Goal: Task Accomplishment & Management: Complete application form

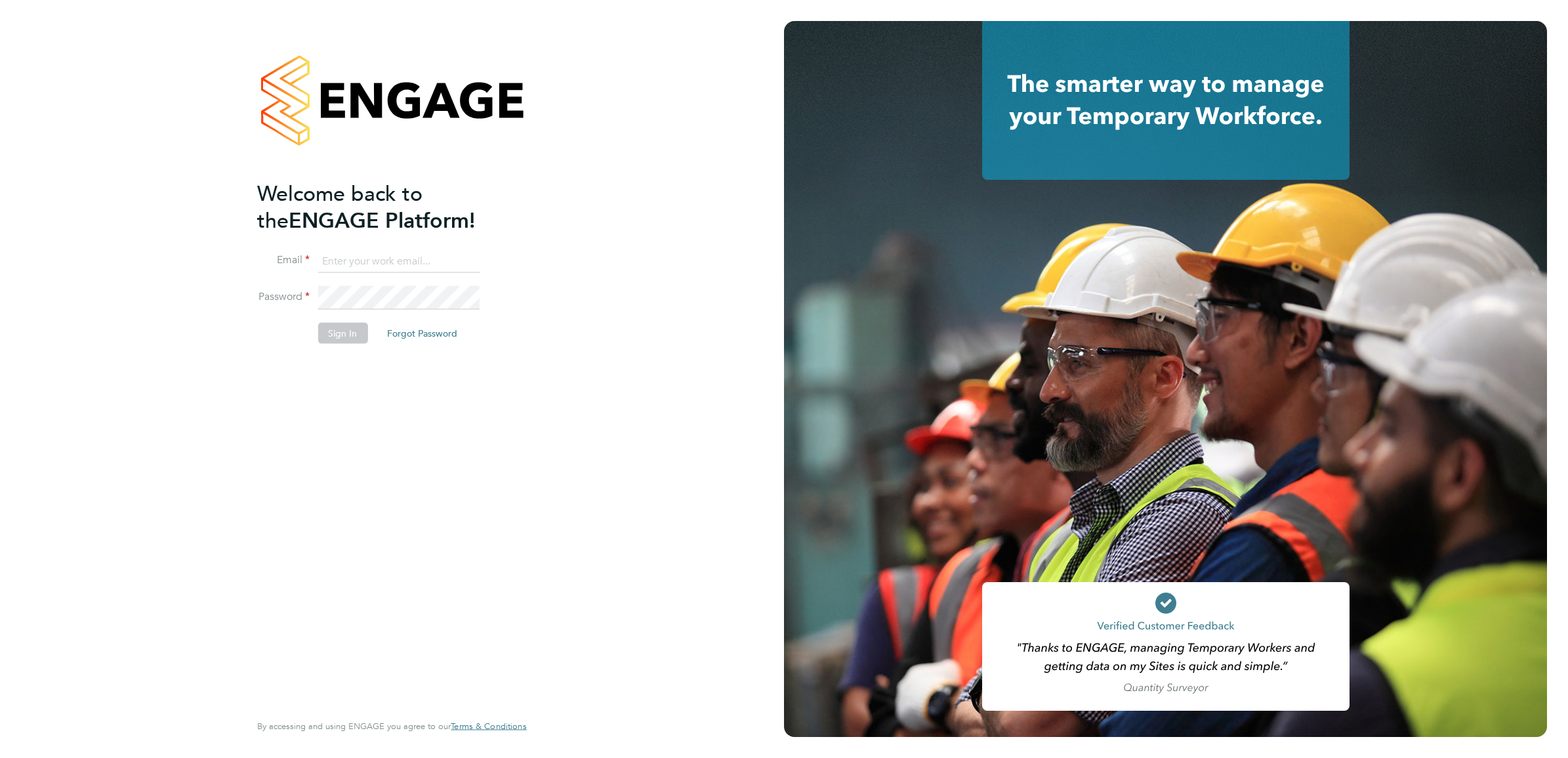
type input "[EMAIL_ADDRESS][DOMAIN_NAME]"
click at [326, 340] on button "Sign In" at bounding box center [342, 333] width 50 height 21
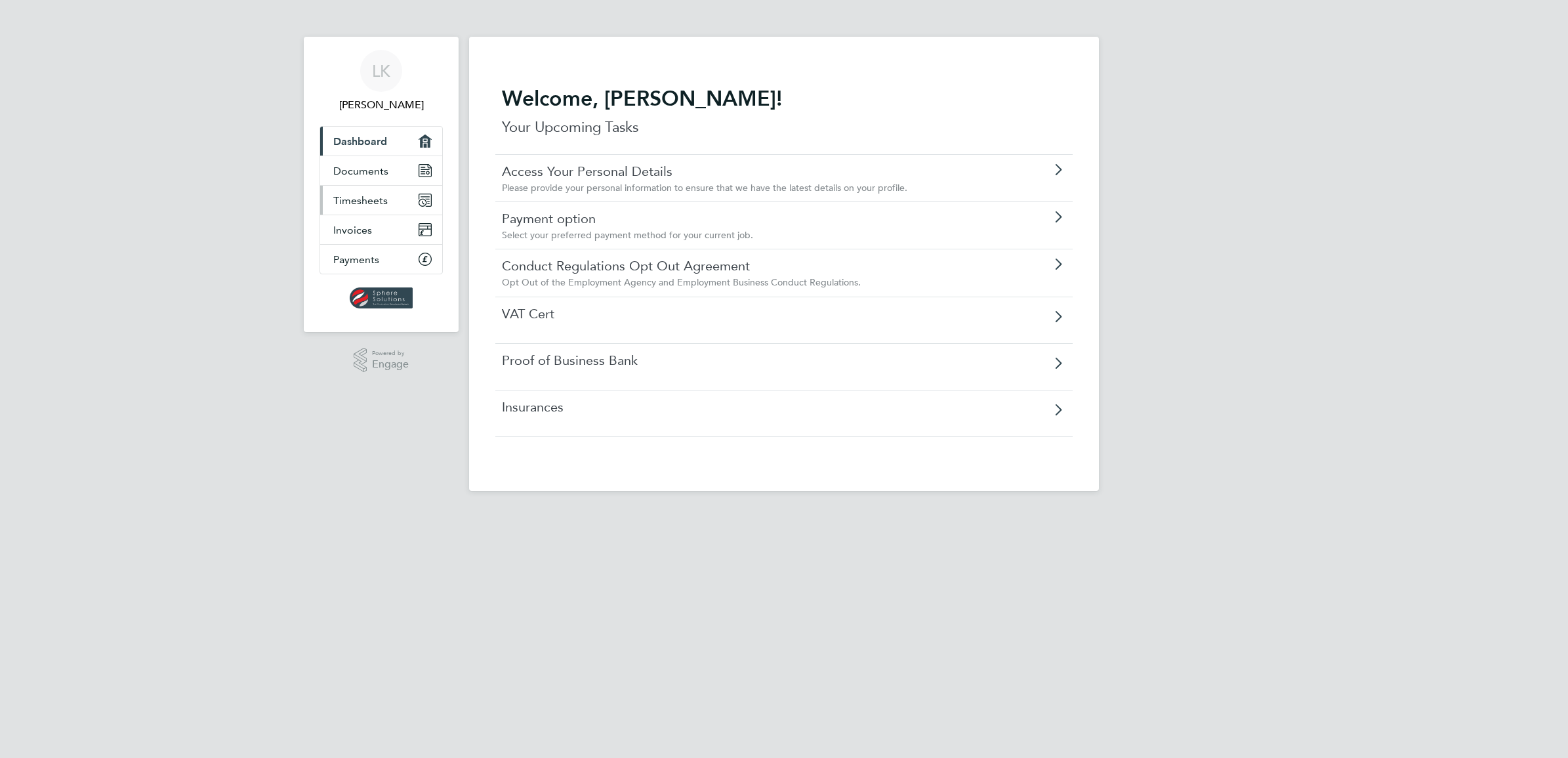
click at [387, 198] on link "Timesheets" at bounding box center [381, 199] width 122 height 29
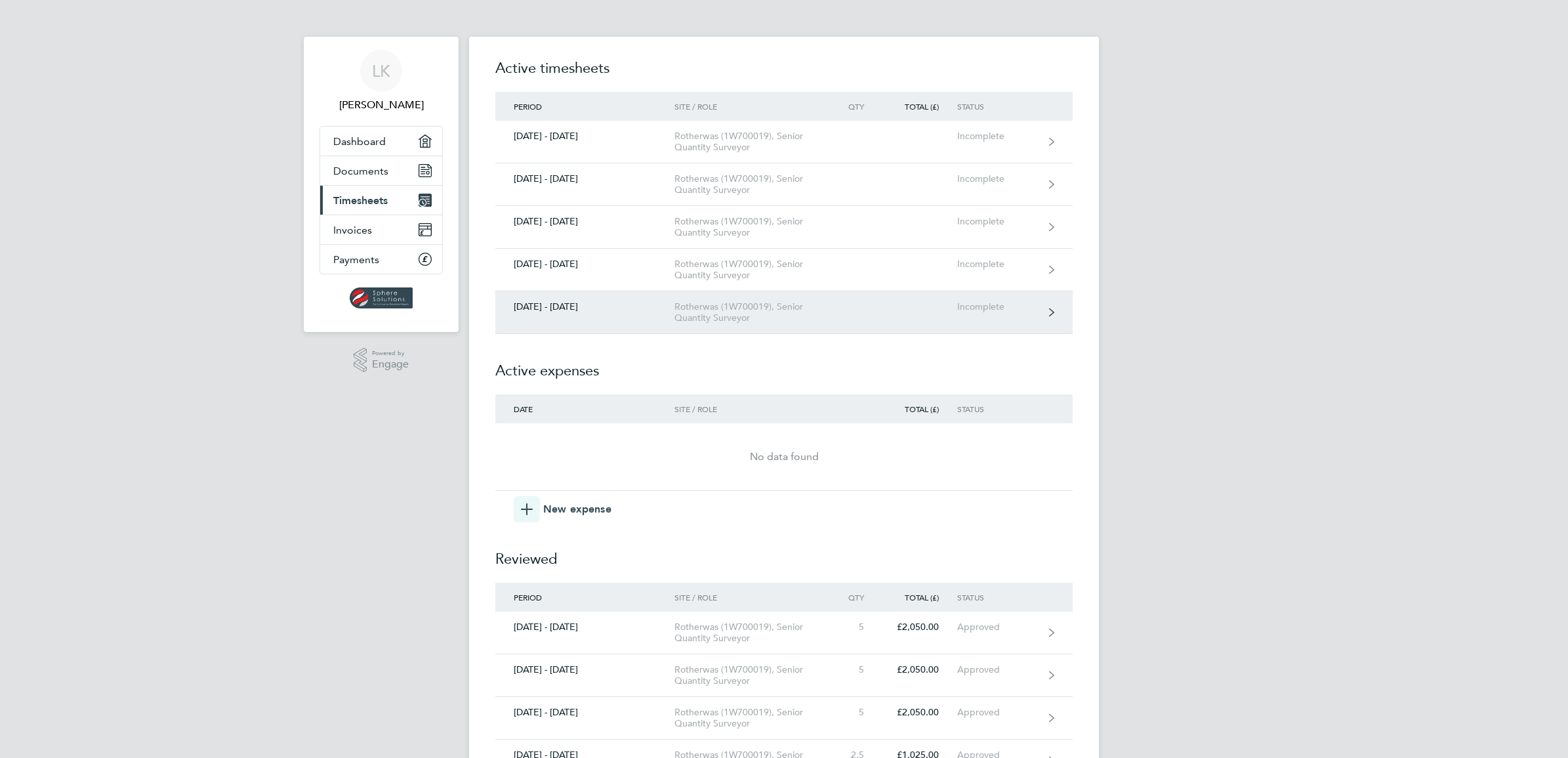
click at [1047, 315] on link "27 Sept - 03 Oct 2025 Rotherwas (1W700019), Senior Quantity Surveyor Incomplete" at bounding box center [783, 312] width 578 height 43
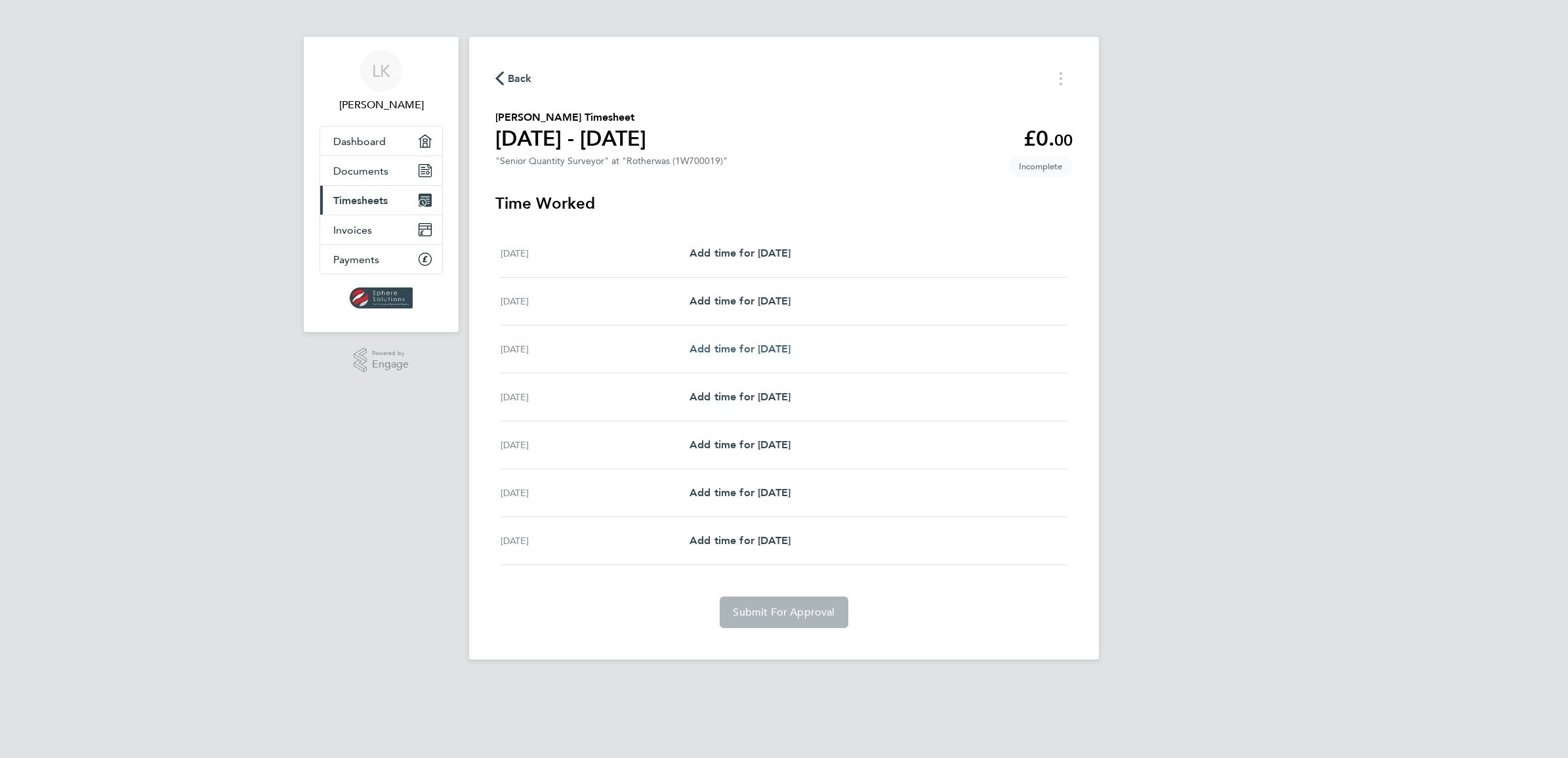
click at [732, 349] on span "Add time for Mon 29 Sep" at bounding box center [739, 348] width 101 height 12
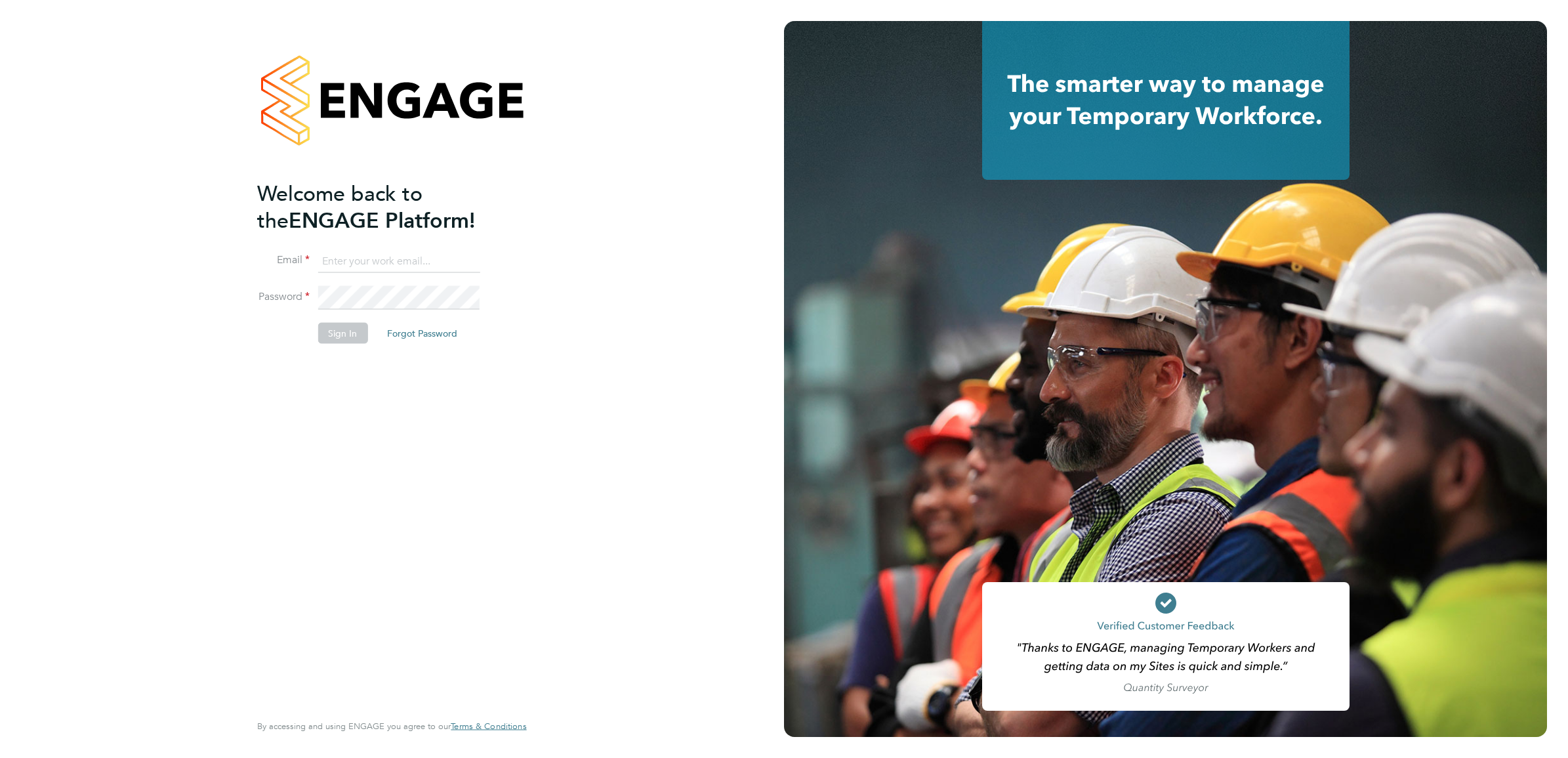
type input "[EMAIL_ADDRESS][DOMAIN_NAME]"
click at [333, 333] on button "Sign In" at bounding box center [342, 333] width 50 height 21
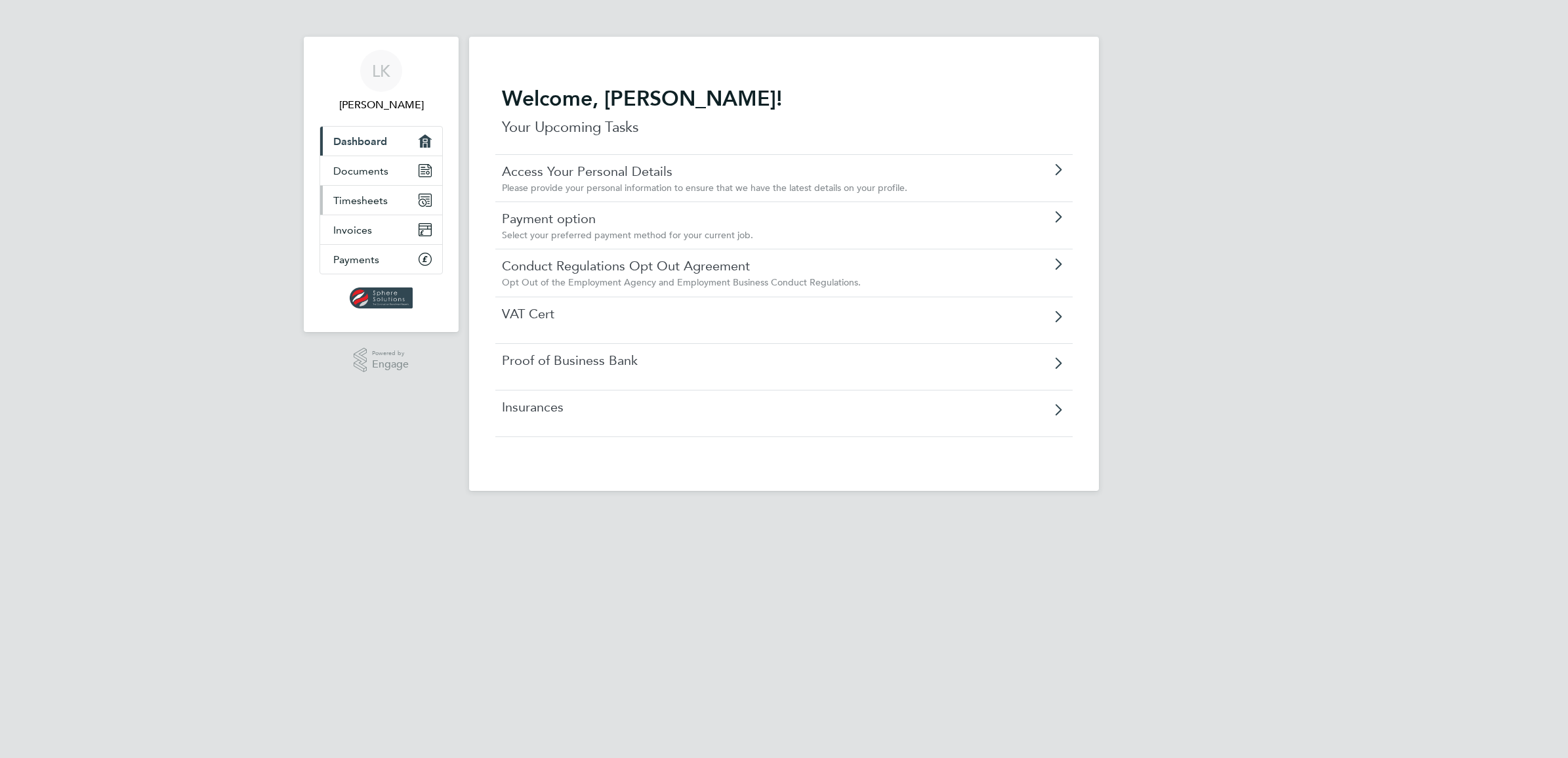
click at [351, 201] on span "Timesheets" at bounding box center [360, 200] width 55 height 12
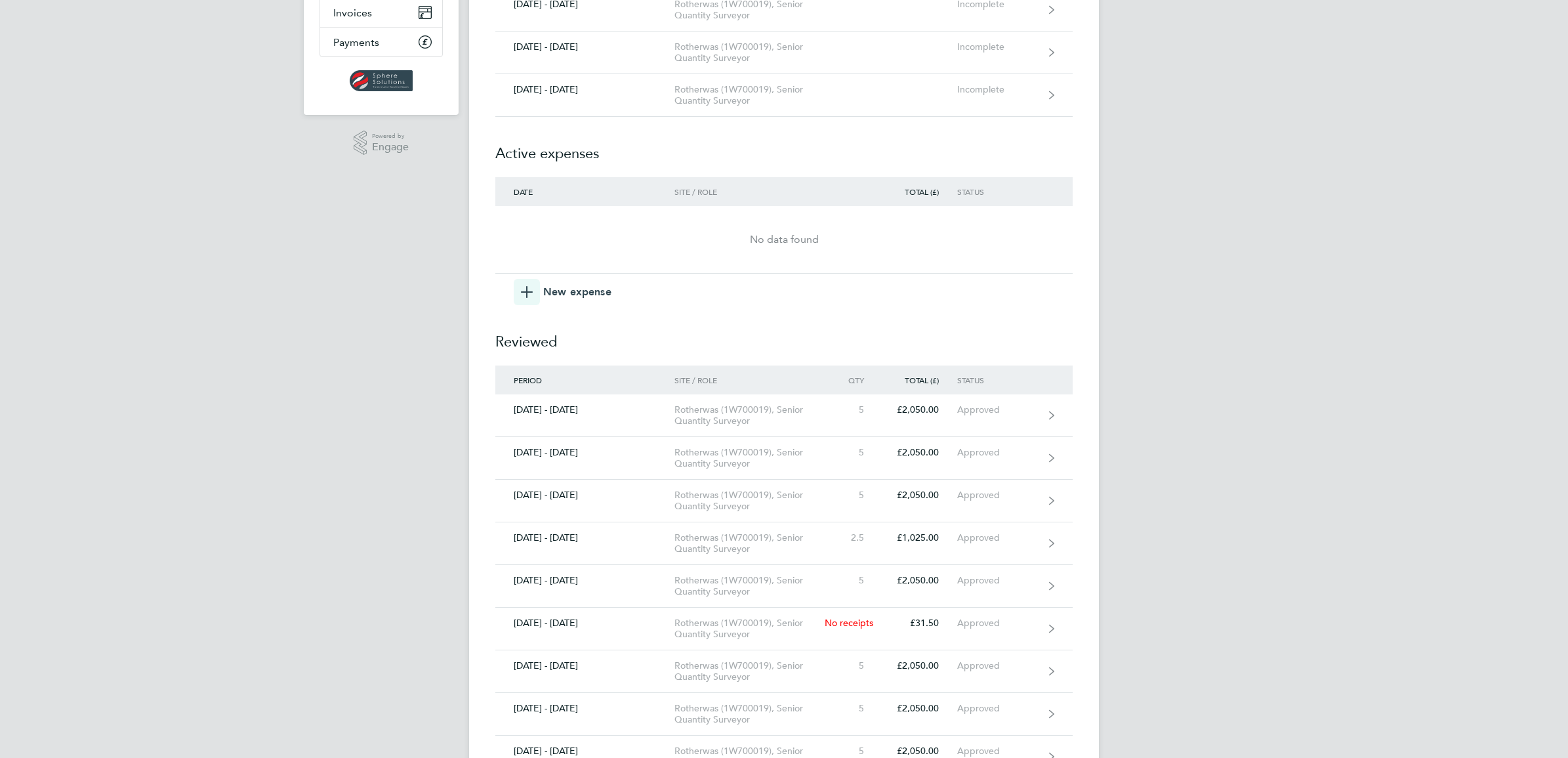
scroll to position [246, 0]
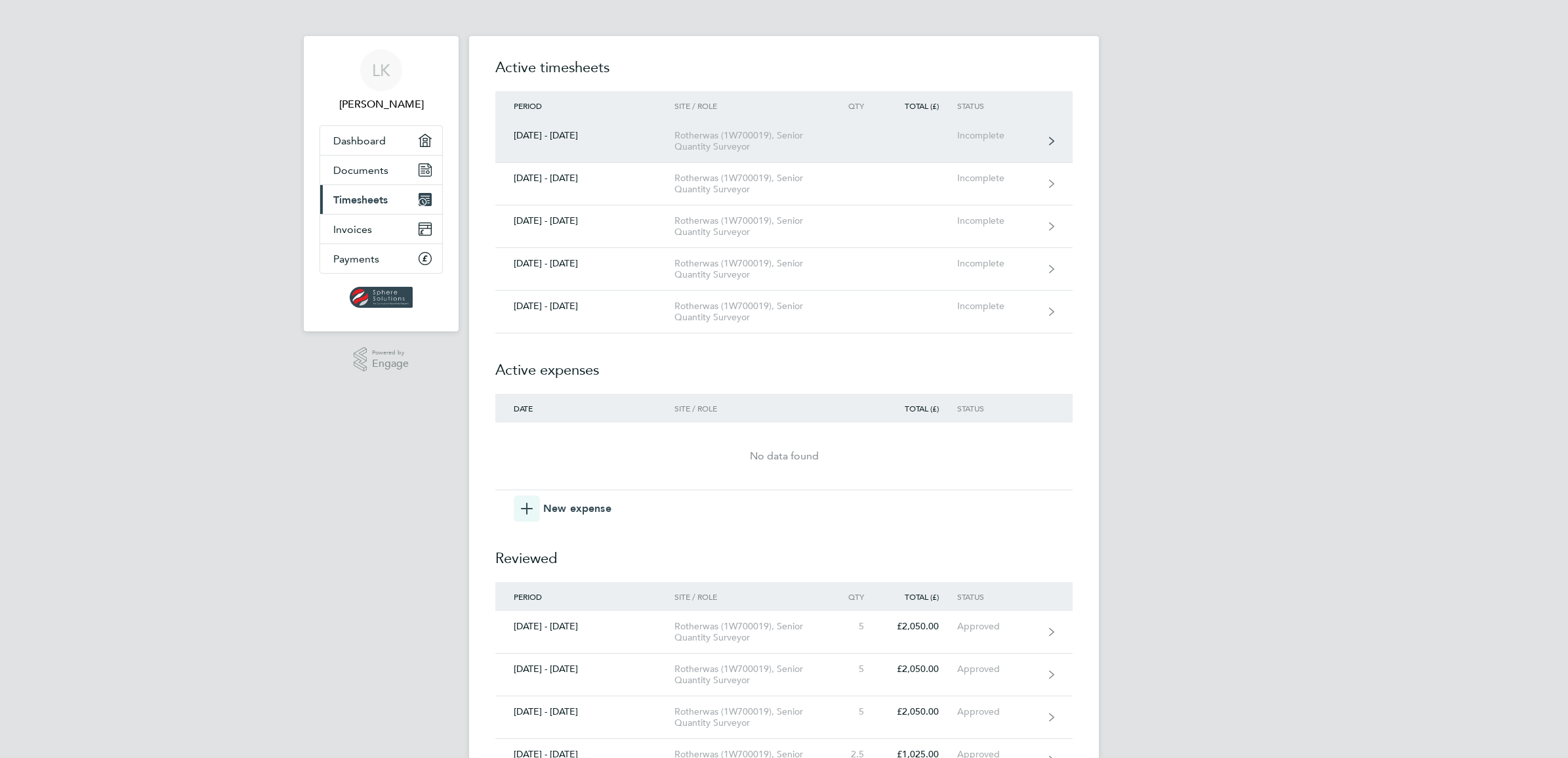
scroll to position [0, 0]
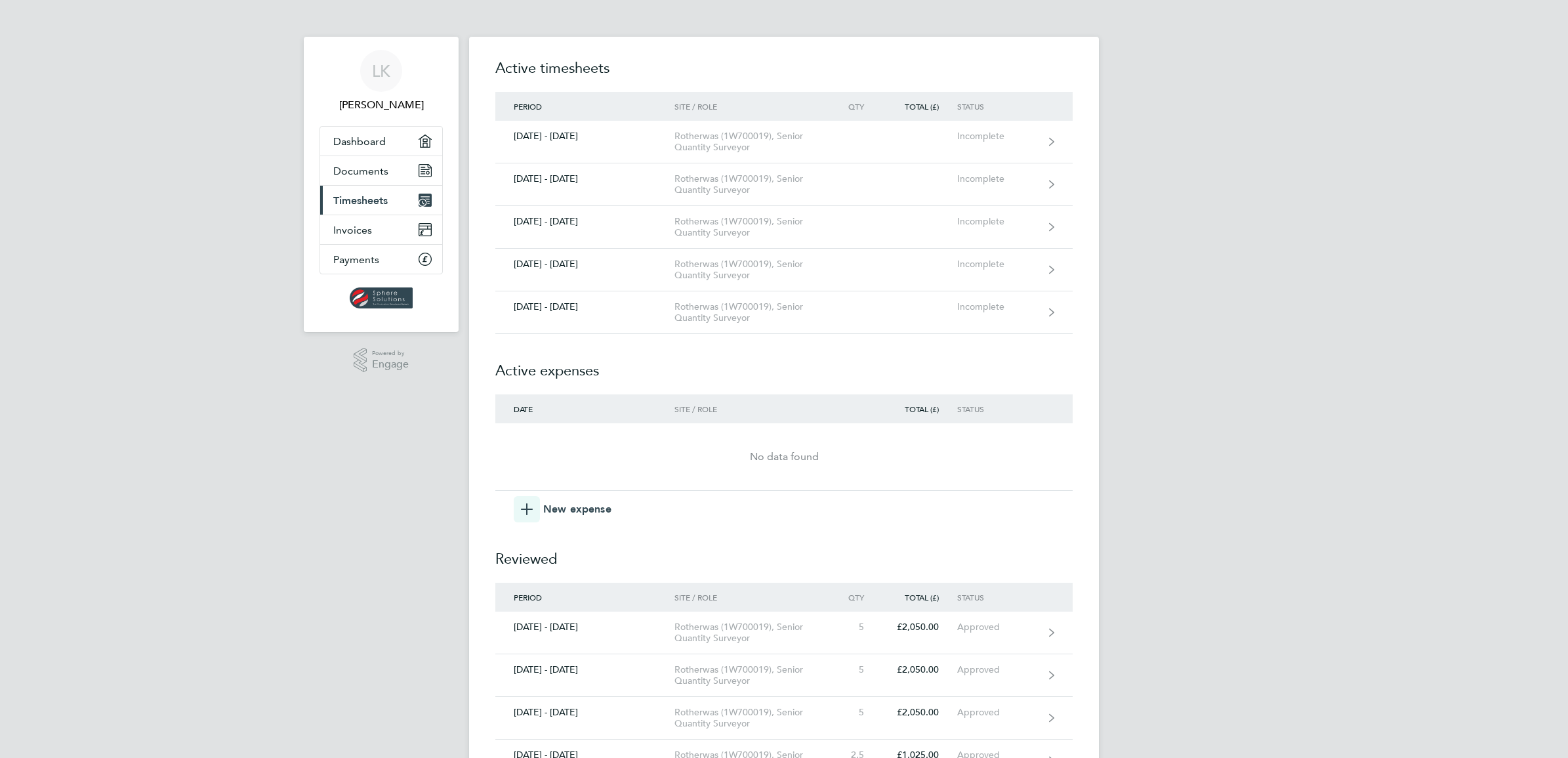
click at [353, 200] on span "Timesheets" at bounding box center [360, 200] width 55 height 12
click at [358, 197] on span "Timesheets" at bounding box center [360, 200] width 55 height 12
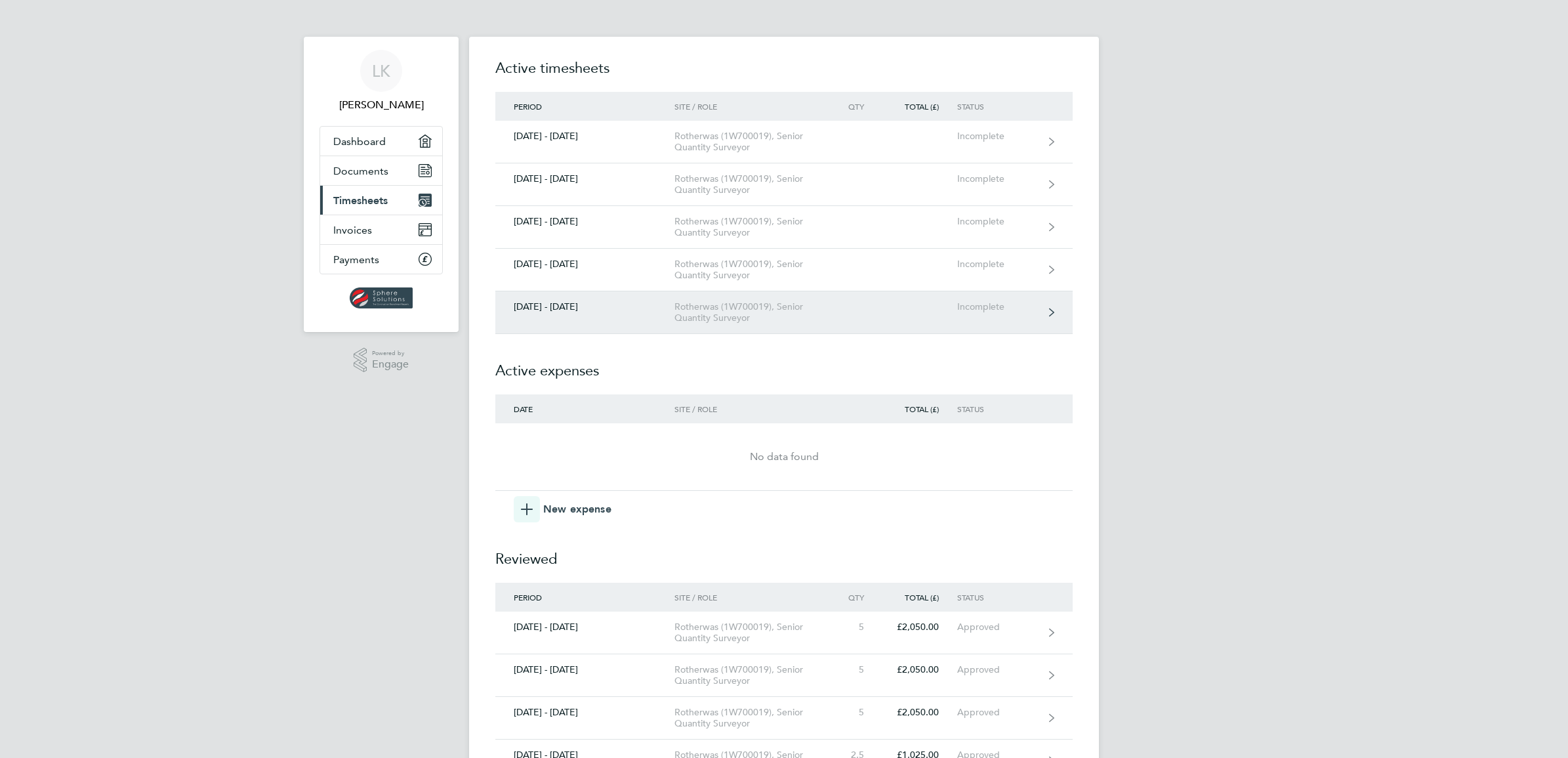
click at [1039, 311] on link "27 Sept - 03 Oct 2025 Rotherwas (1W700019), Senior Quantity Surveyor Incomplete" at bounding box center [783, 312] width 578 height 43
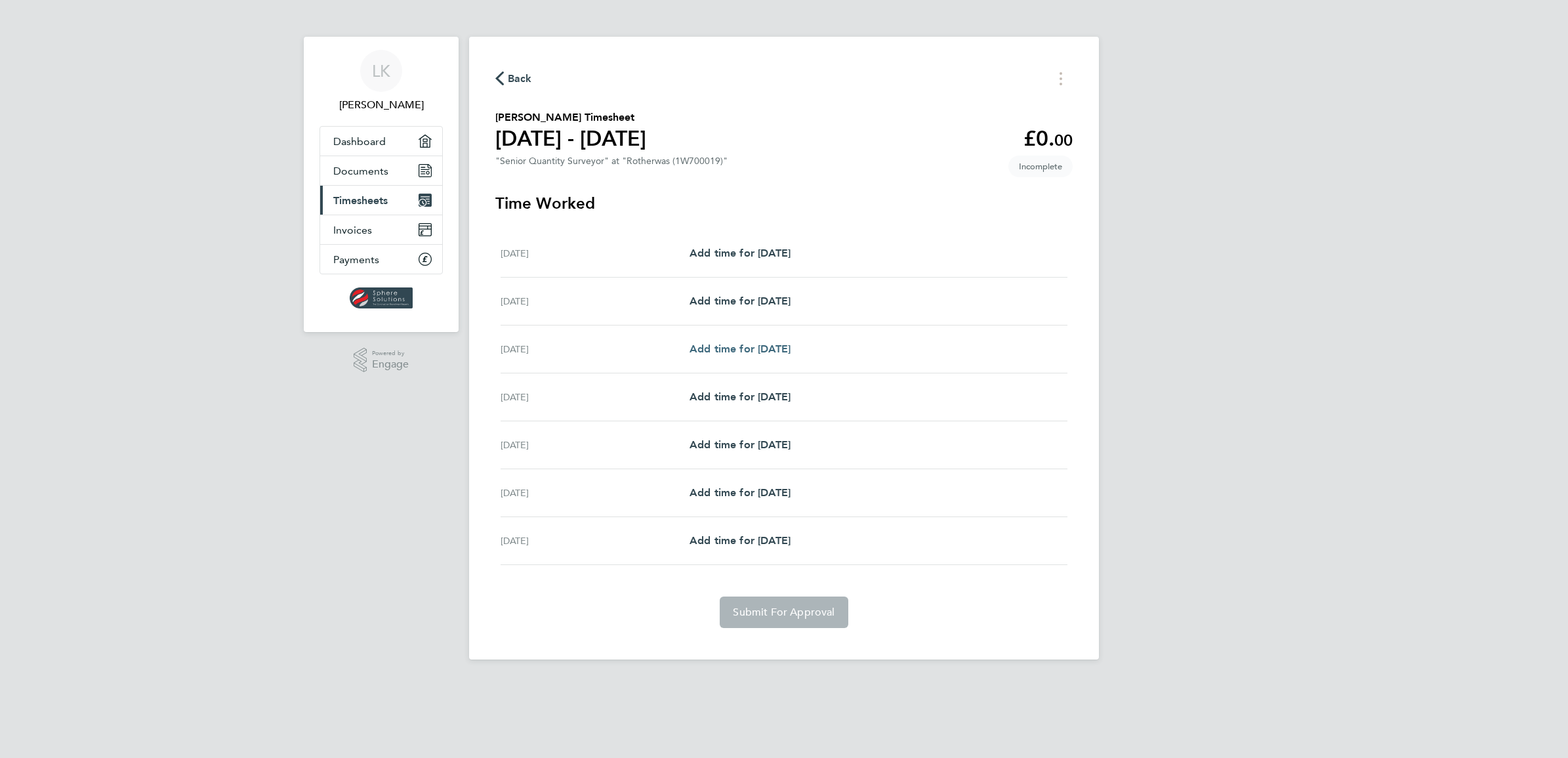
click at [790, 348] on span "Add time for Mon 29 Sep" at bounding box center [739, 348] width 101 height 12
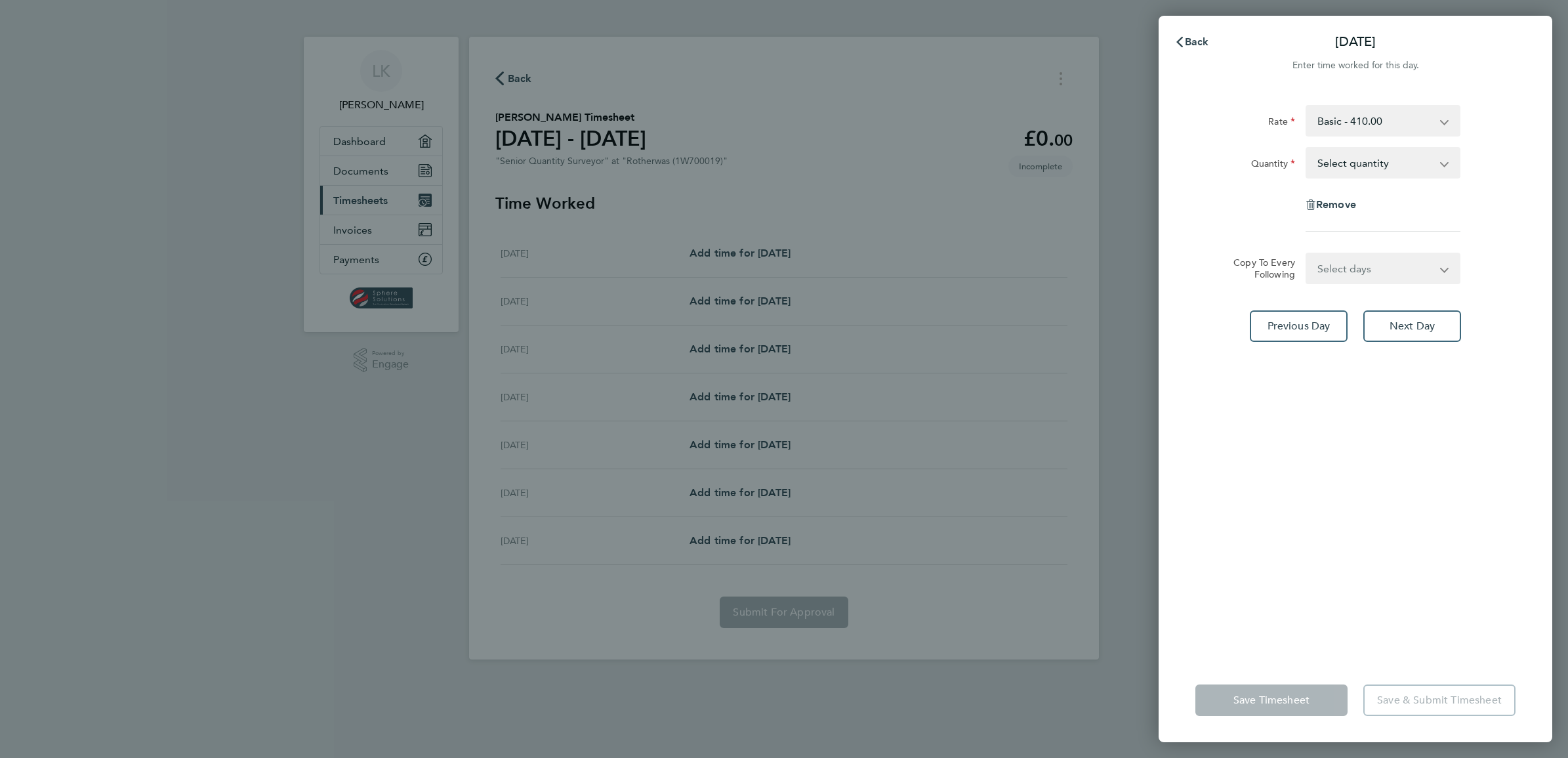
click at [1453, 166] on app-icon-cross-button at bounding box center [1451, 163] width 16 height 29
click at [1444, 166] on app-icon-cross-button at bounding box center [1451, 163] width 16 height 29
click at [1359, 161] on select "Select quantity 0.5 1" at bounding box center [1374, 163] width 137 height 29
select select "1"
click at [1307, 149] on select "Select quantity 0.5 1" at bounding box center [1374, 163] width 137 height 29
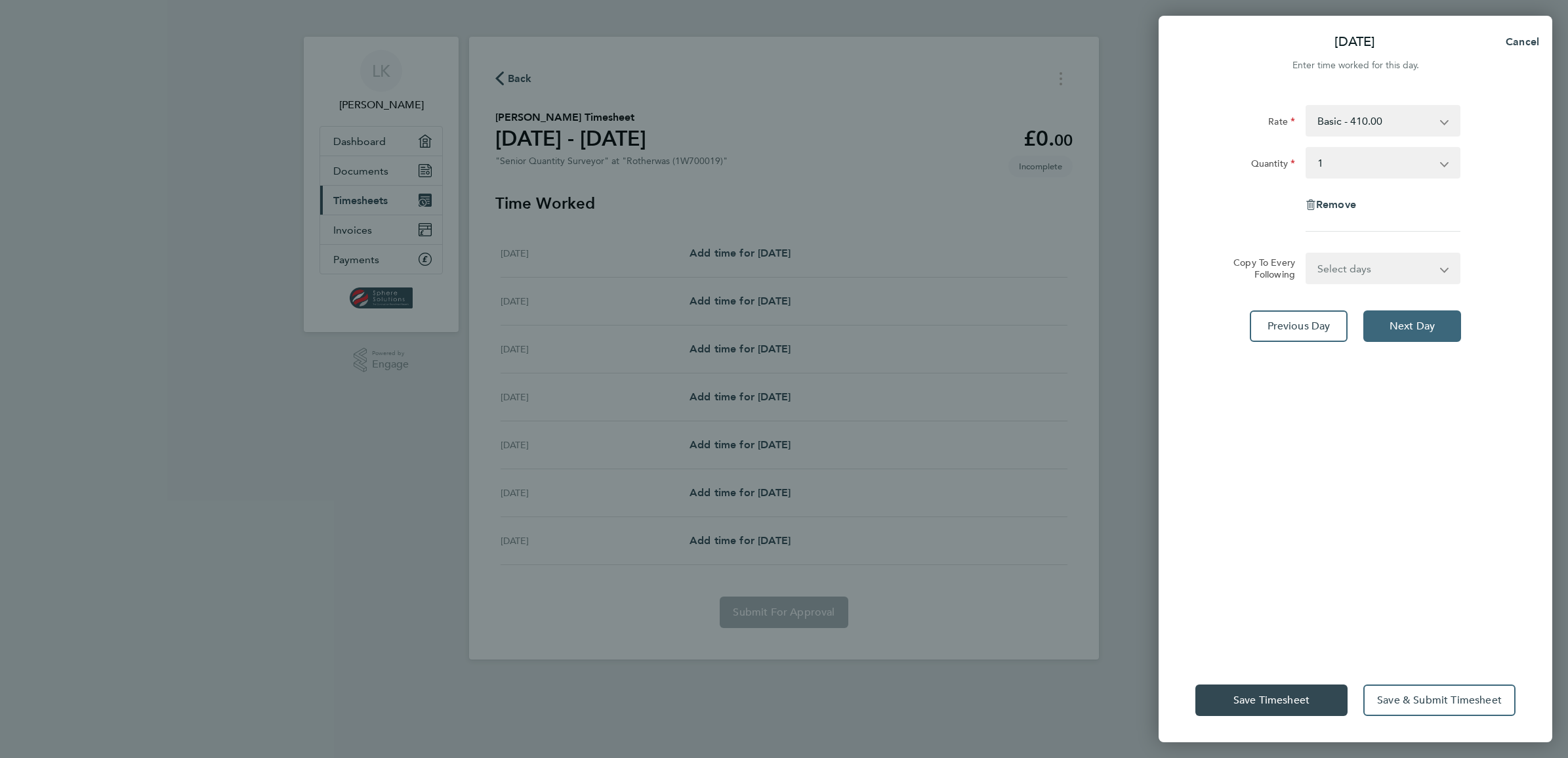
click at [1385, 325] on button "Next Day" at bounding box center [1411, 326] width 98 height 32
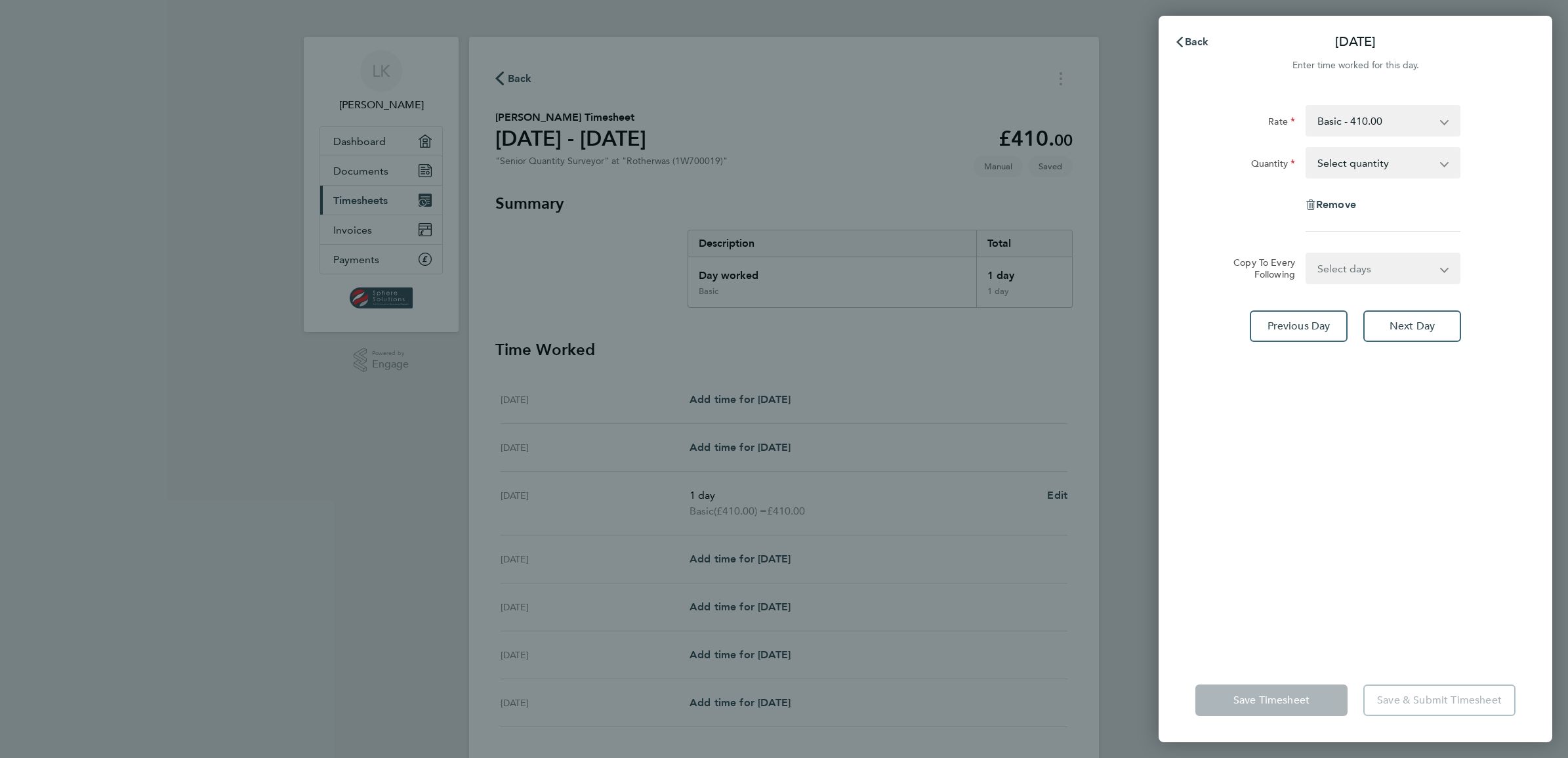
click at [1357, 160] on select "Select quantity 0.5 1" at bounding box center [1374, 163] width 137 height 29
select select "1"
click at [1307, 149] on select "Select quantity 0.5 1" at bounding box center [1374, 163] width 137 height 29
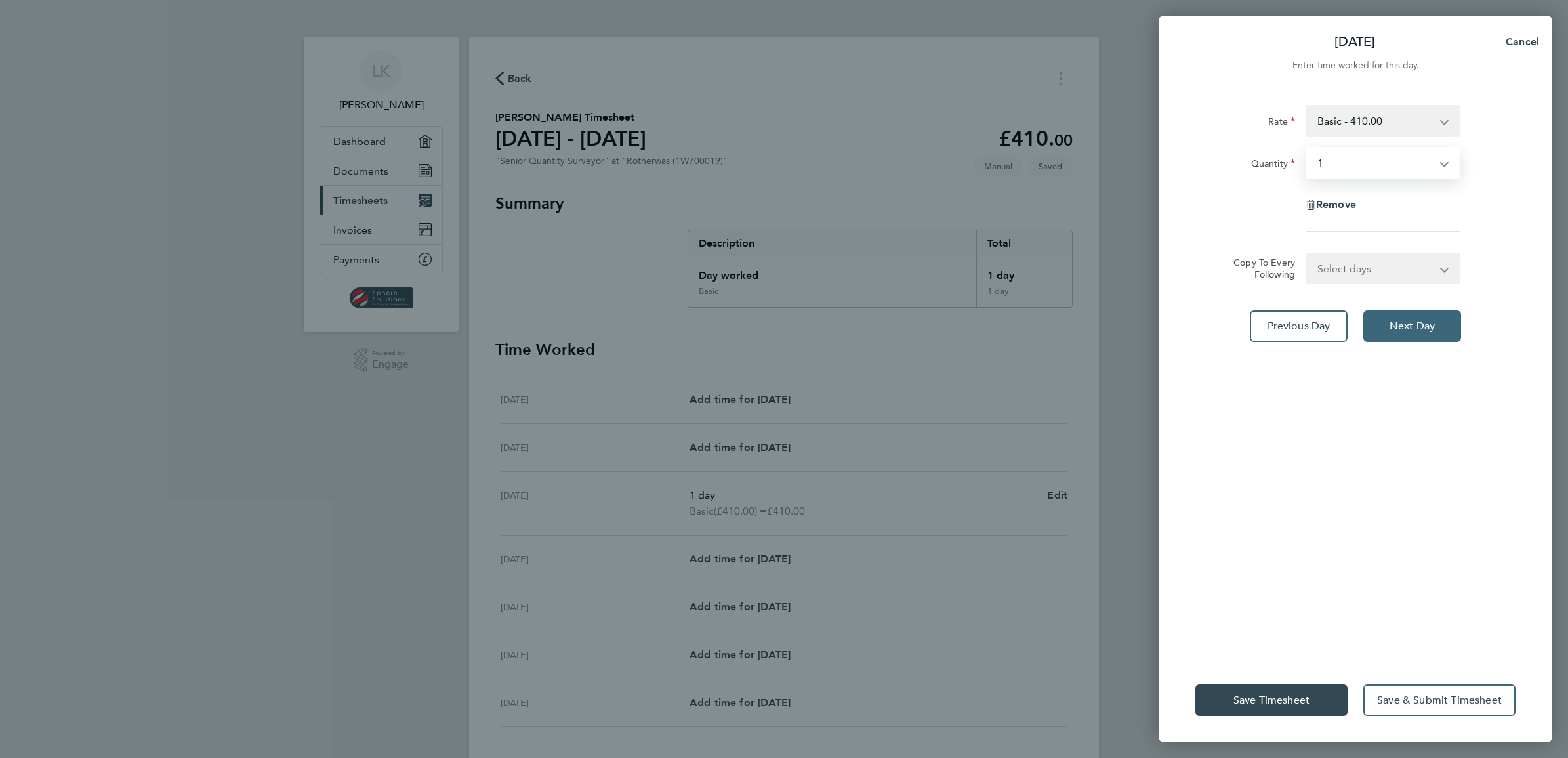
click at [1382, 326] on button "Next Day" at bounding box center [1411, 326] width 98 height 32
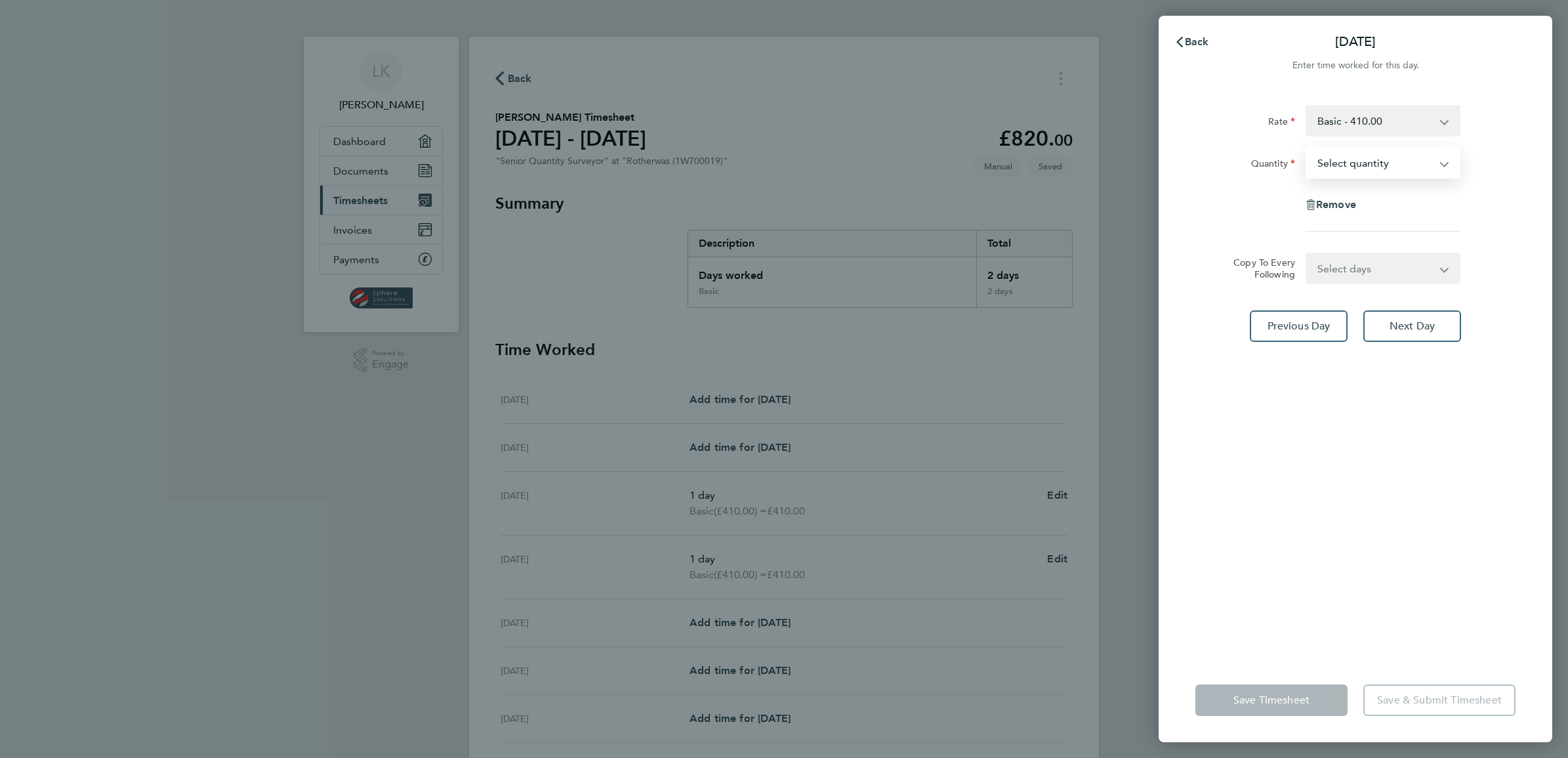
click at [1332, 162] on select "Select quantity 0.5 1" at bounding box center [1374, 163] width 137 height 29
select select "1"
click at [1307, 149] on select "Select quantity 0.5 1" at bounding box center [1374, 163] width 137 height 29
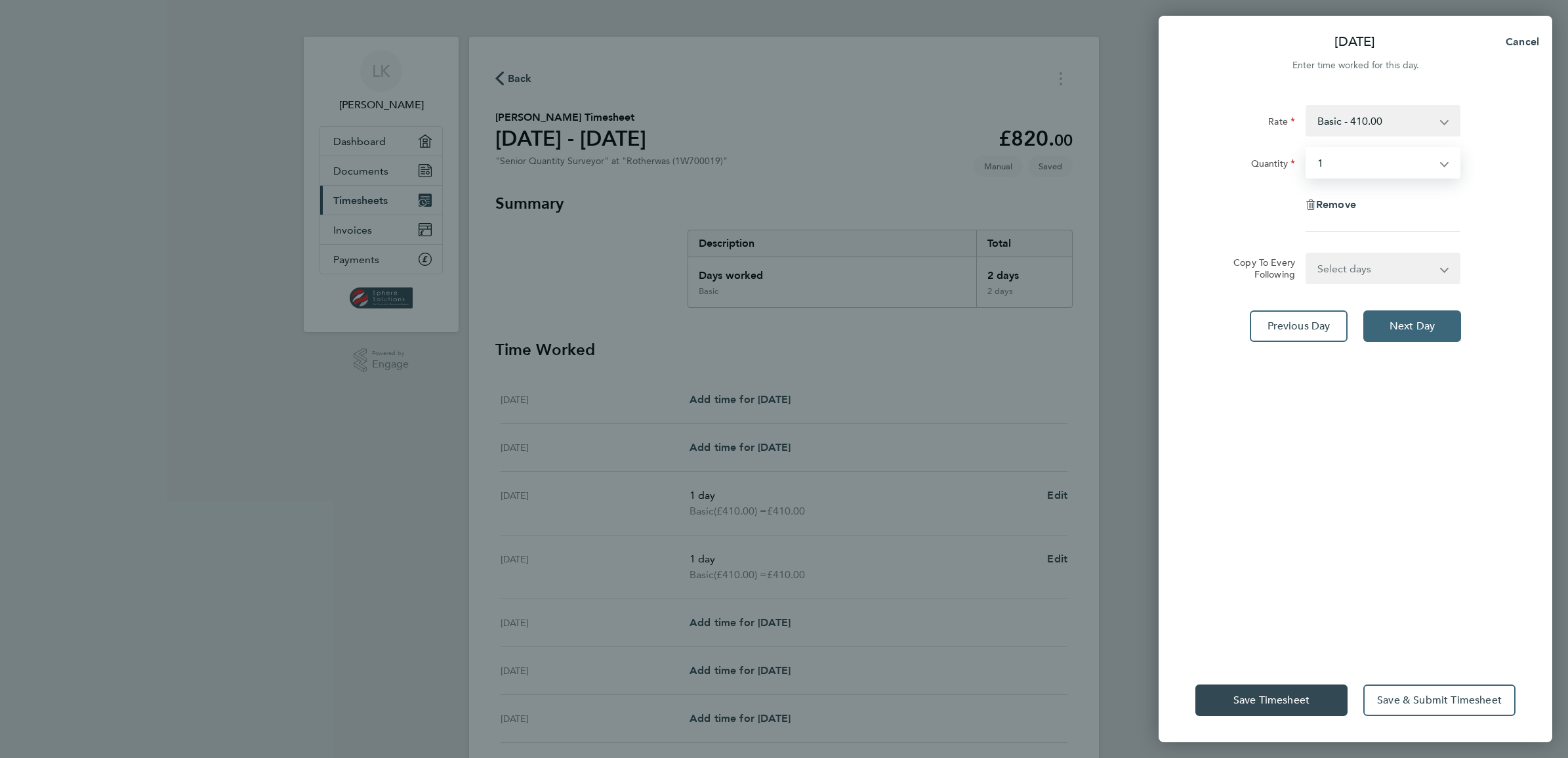
click at [1387, 328] on button "Next Day" at bounding box center [1411, 326] width 98 height 32
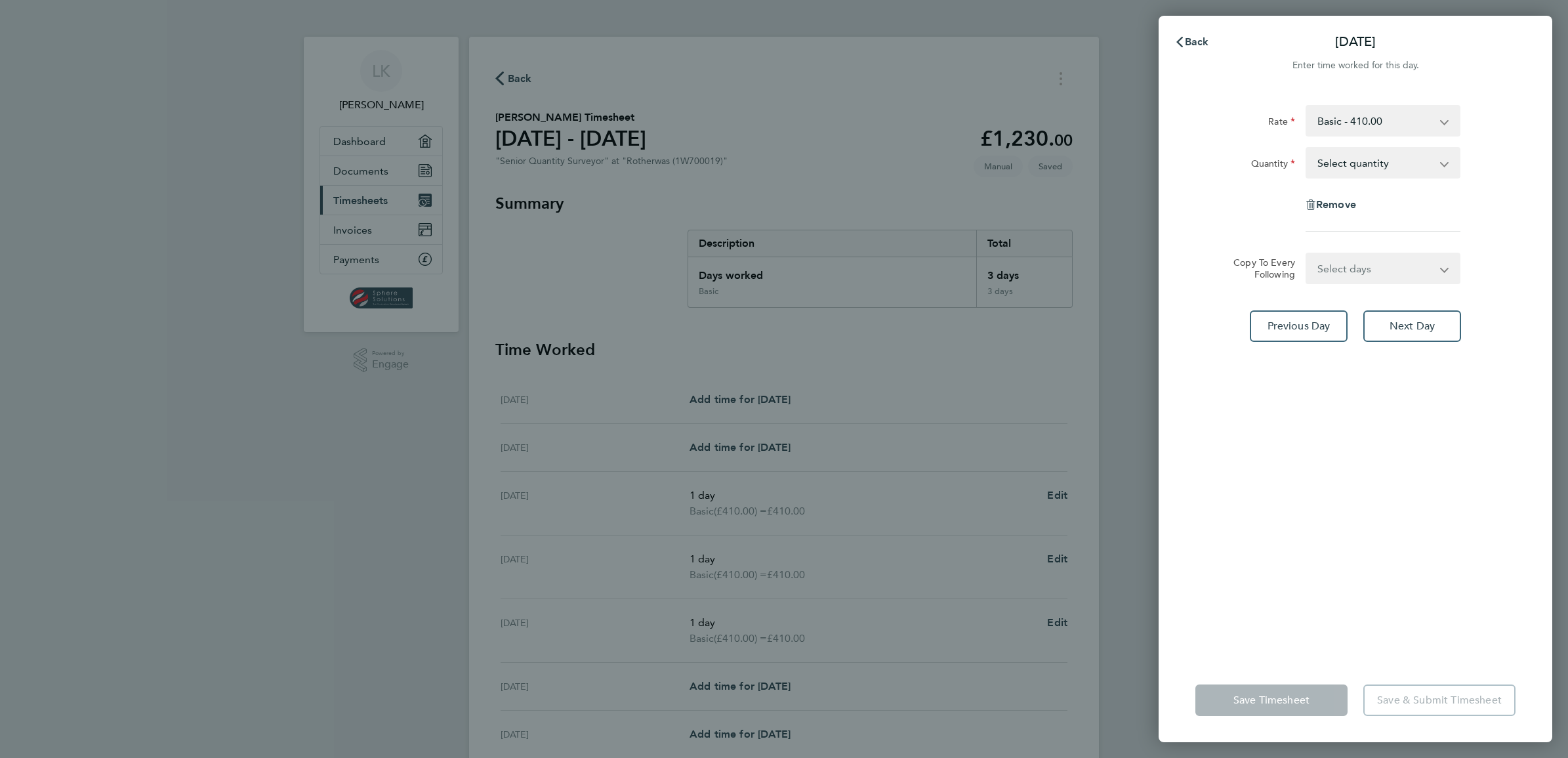
click at [1354, 162] on select "Select quantity 0.5 1" at bounding box center [1374, 163] width 137 height 29
select select "1"
click at [1307, 149] on select "Select quantity 0.5 1" at bounding box center [1374, 163] width 137 height 29
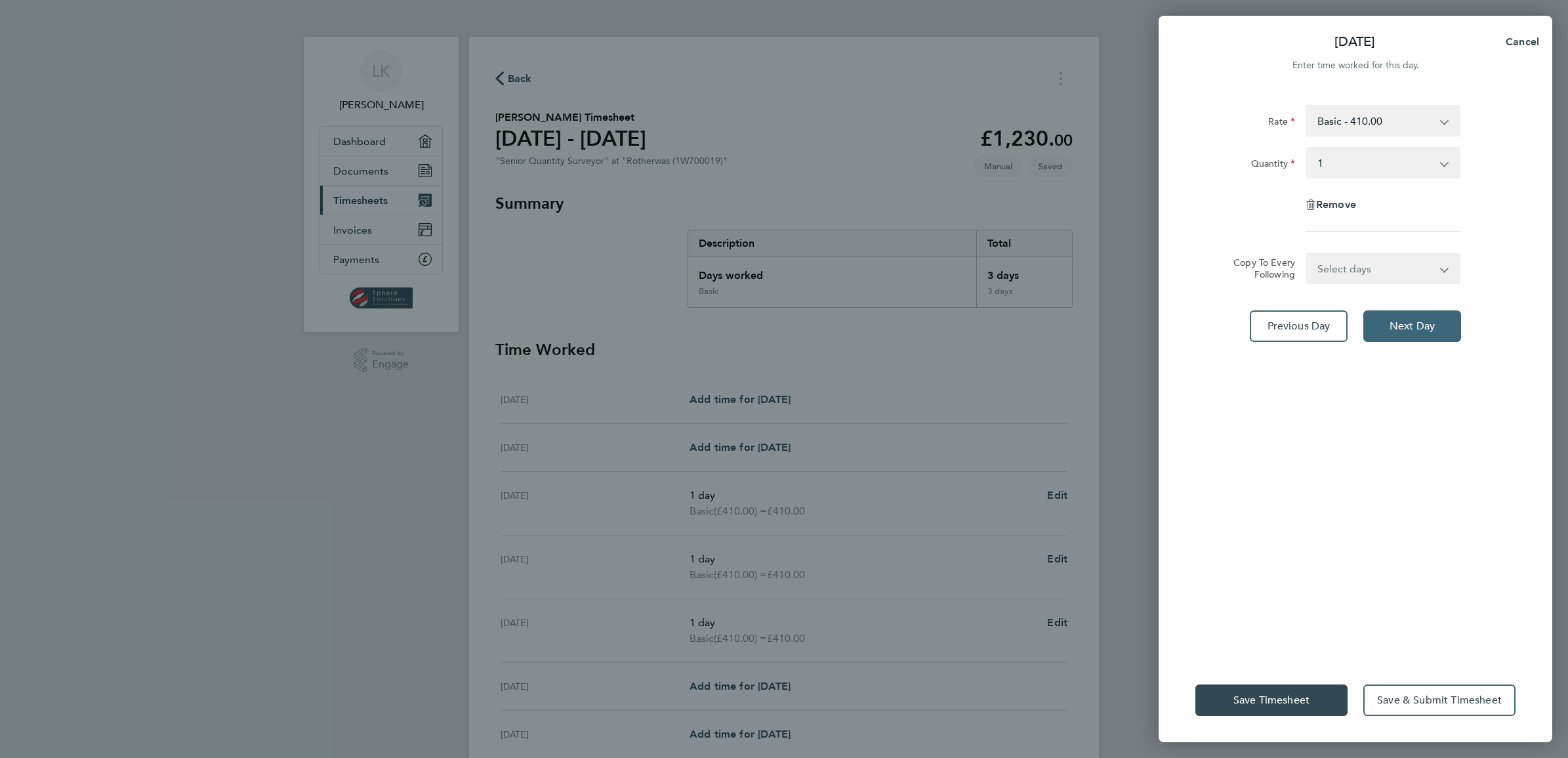
click at [1414, 325] on span "Next Day" at bounding box center [1411, 325] width 45 height 13
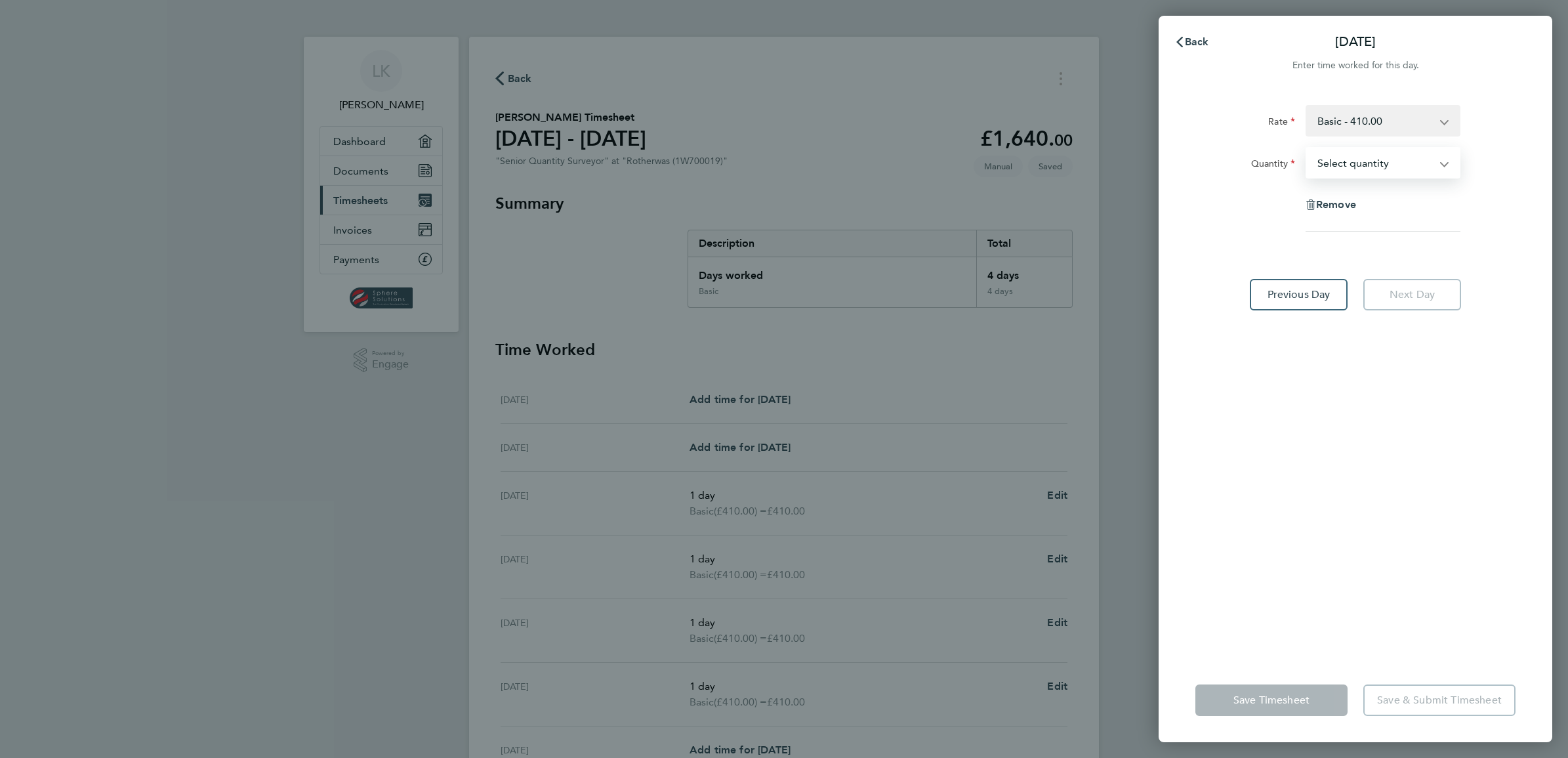
click at [1346, 158] on select "Select quantity 0.5 1" at bounding box center [1374, 163] width 137 height 29
select select "1"
click at [1307, 149] on select "Select quantity 0.5 1" at bounding box center [1374, 163] width 137 height 29
click at [1262, 696] on span "Save Timesheet" at bounding box center [1271, 699] width 76 height 13
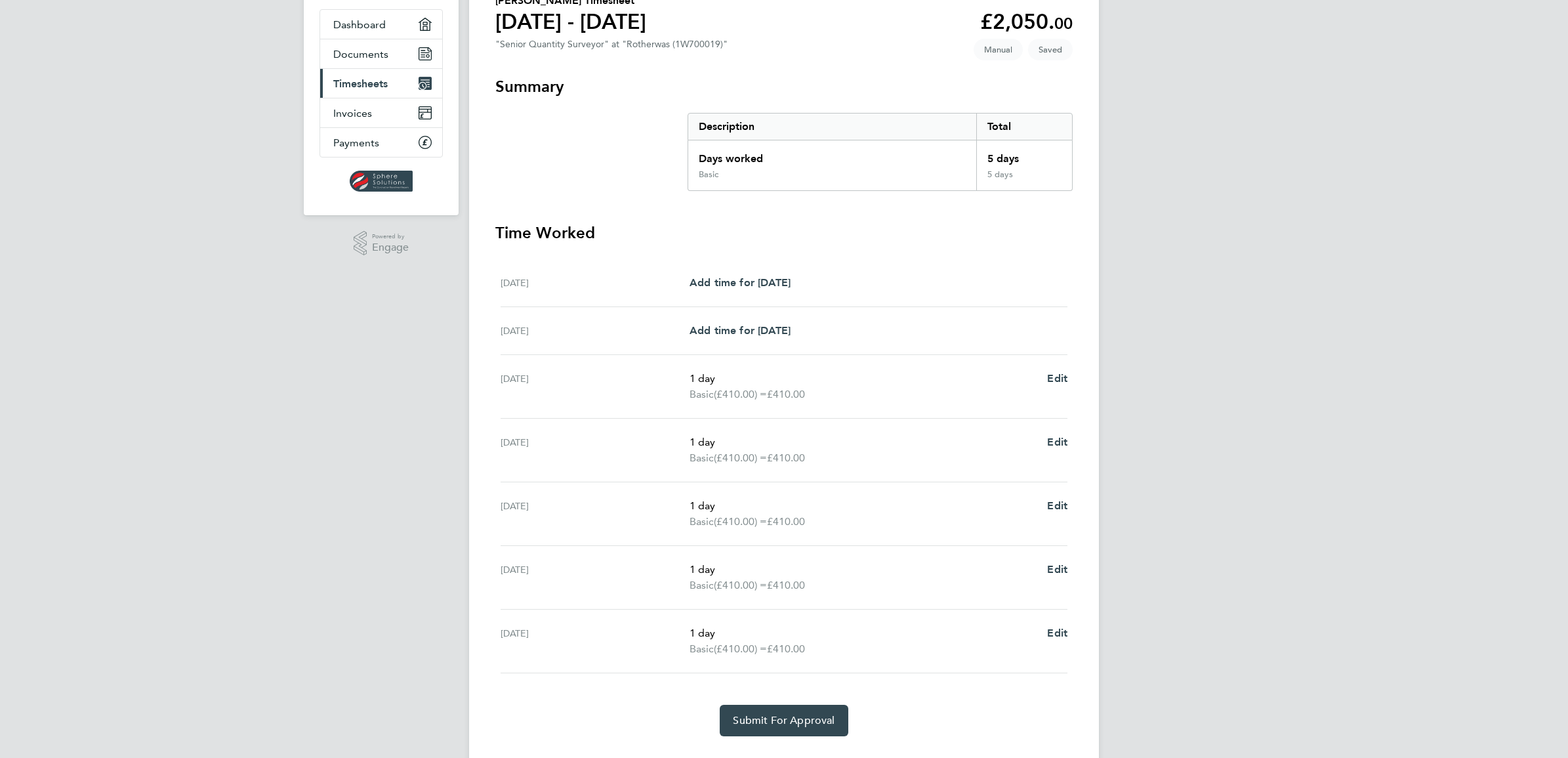
scroll to position [150, 0]
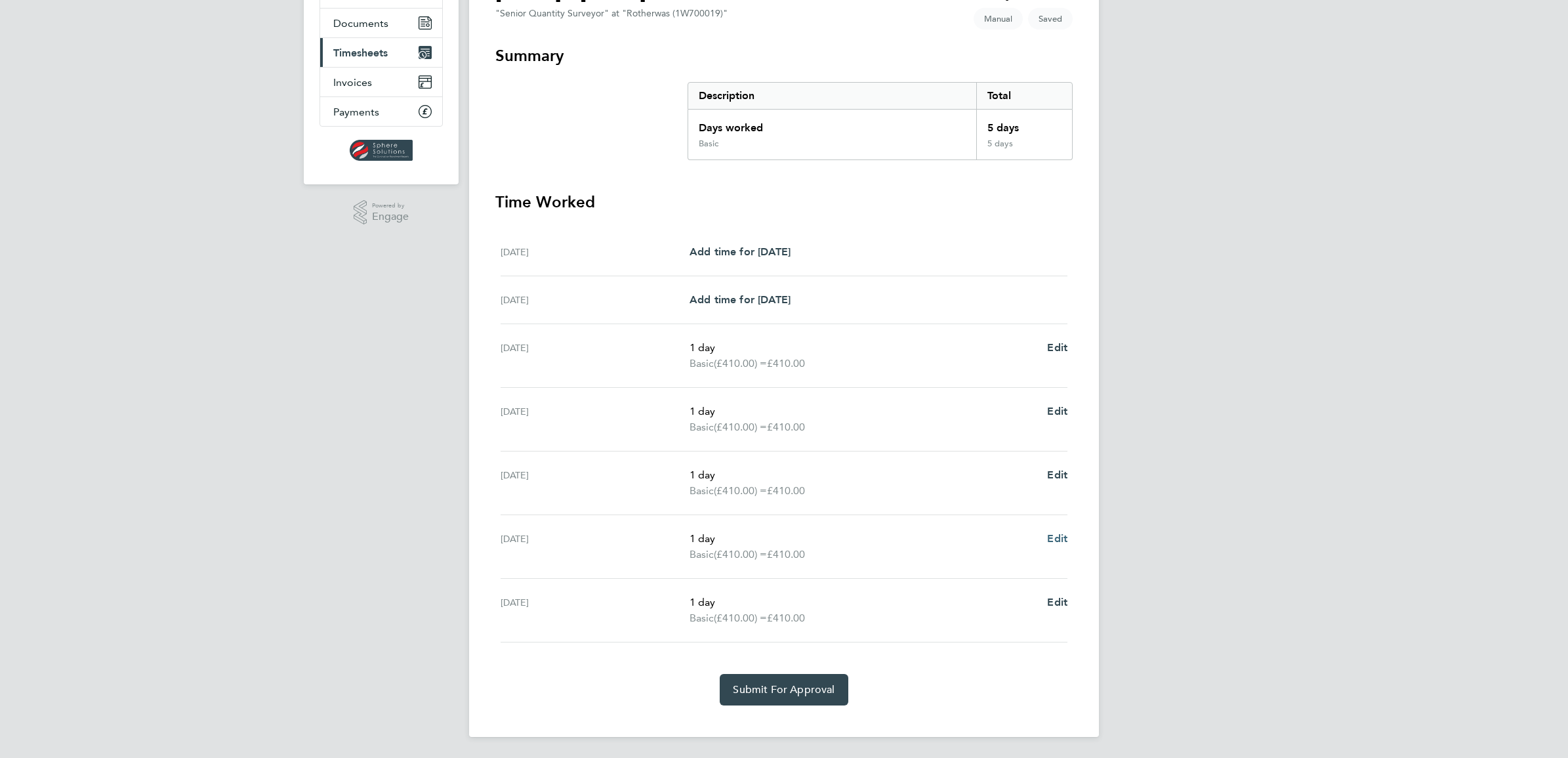
click at [1051, 540] on span "Edit" at bounding box center [1057, 538] width 20 height 12
select select "1"
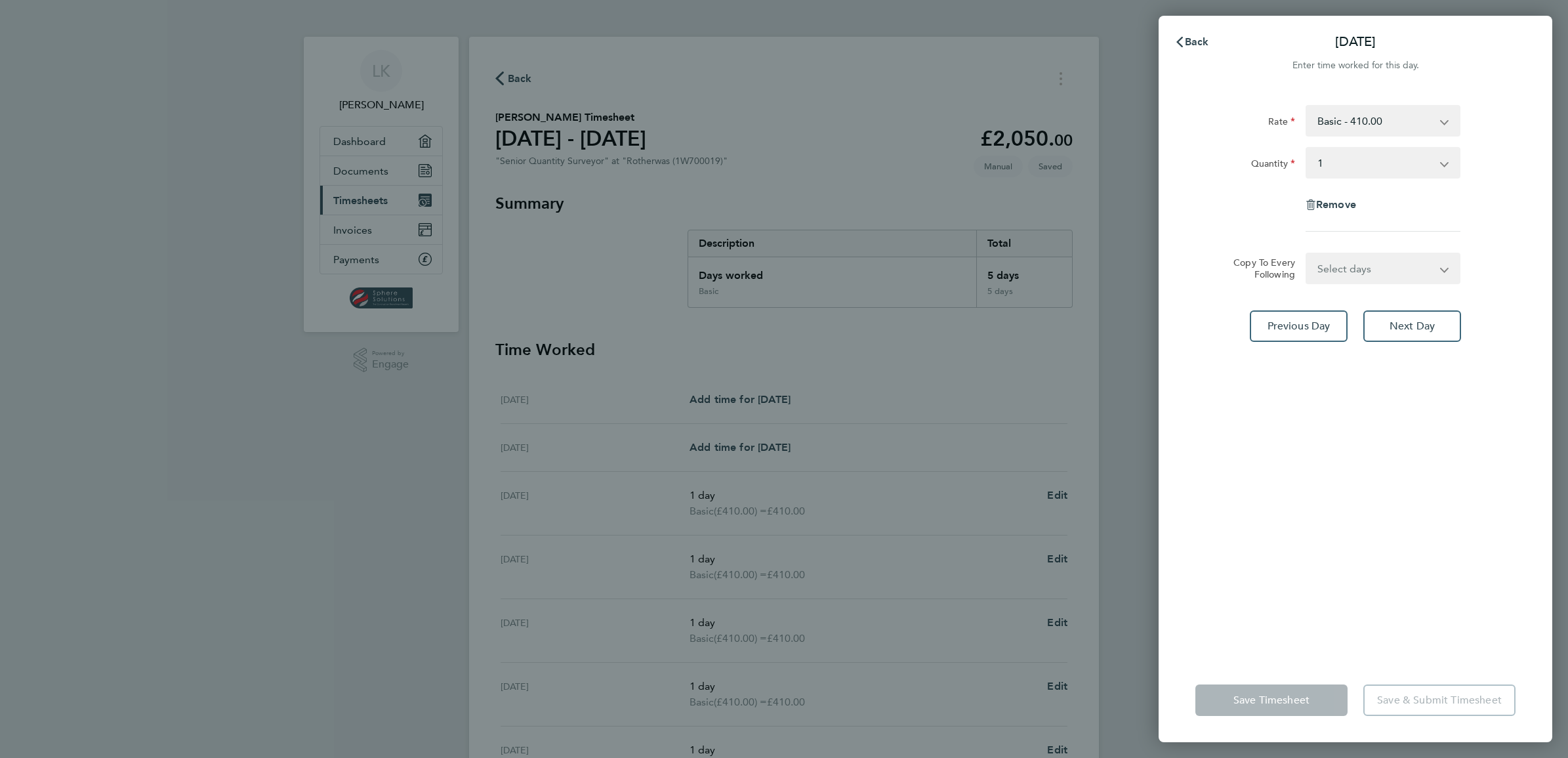
click at [1245, 702] on app-form-button "Save Timesheet" at bounding box center [1275, 700] width 160 height 32
click at [306, 566] on div "Back Thu 02 Oct Enter time worked for this day. Rate Basic - 410.00 Quantity Se…" at bounding box center [784, 379] width 1568 height 758
click at [1224, 698] on app-form-button "Save Timesheet" at bounding box center [1275, 700] width 160 height 32
click at [1183, 37] on icon "button" at bounding box center [1179, 42] width 11 height 11
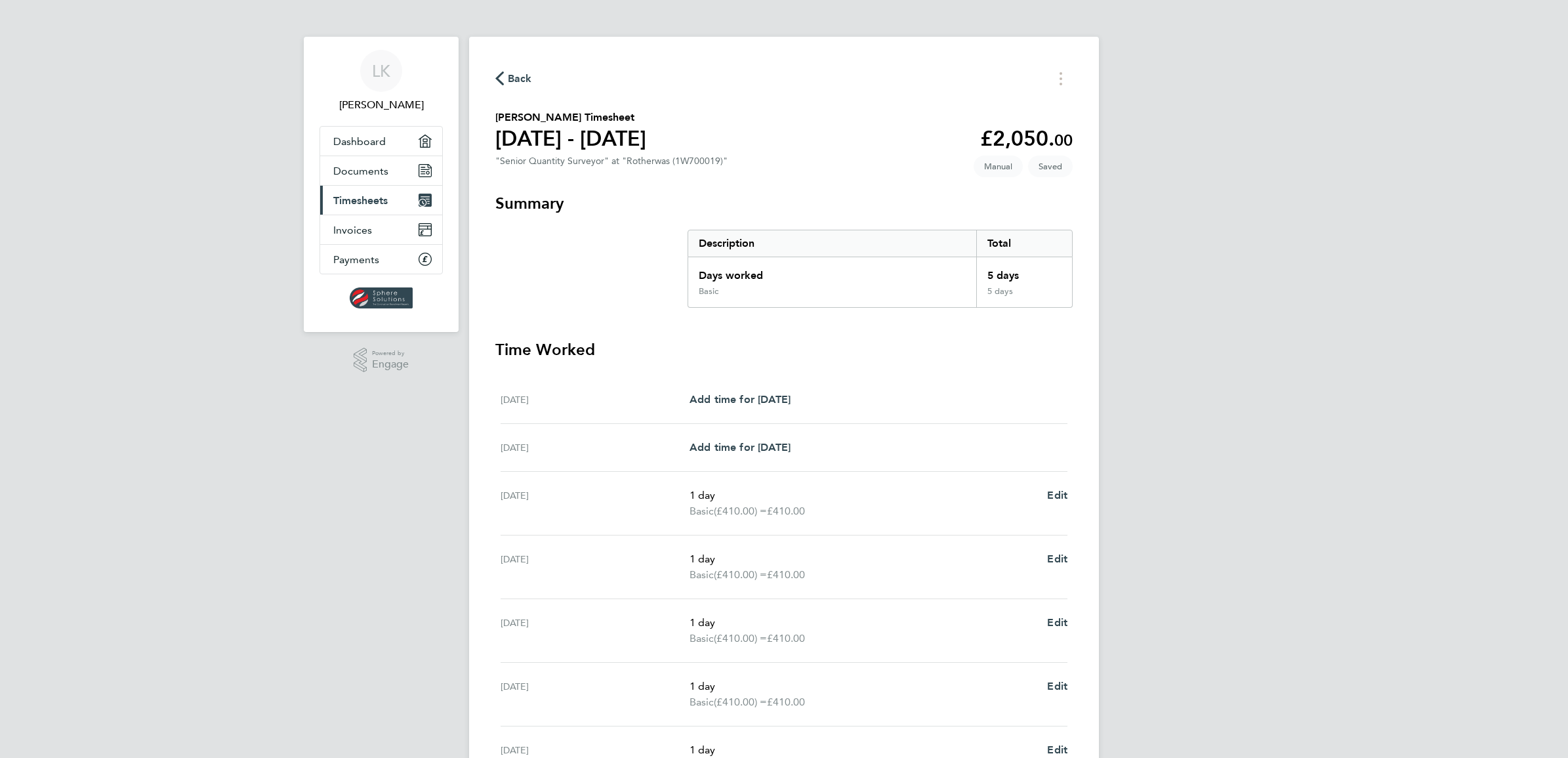
click at [260, 519] on div "LK Lee Keegans Applications: Dashboard Documents Current page: Timesheets Invoi…" at bounding box center [784, 452] width 1568 height 905
click at [353, 203] on span "Timesheets" at bounding box center [360, 200] width 55 height 12
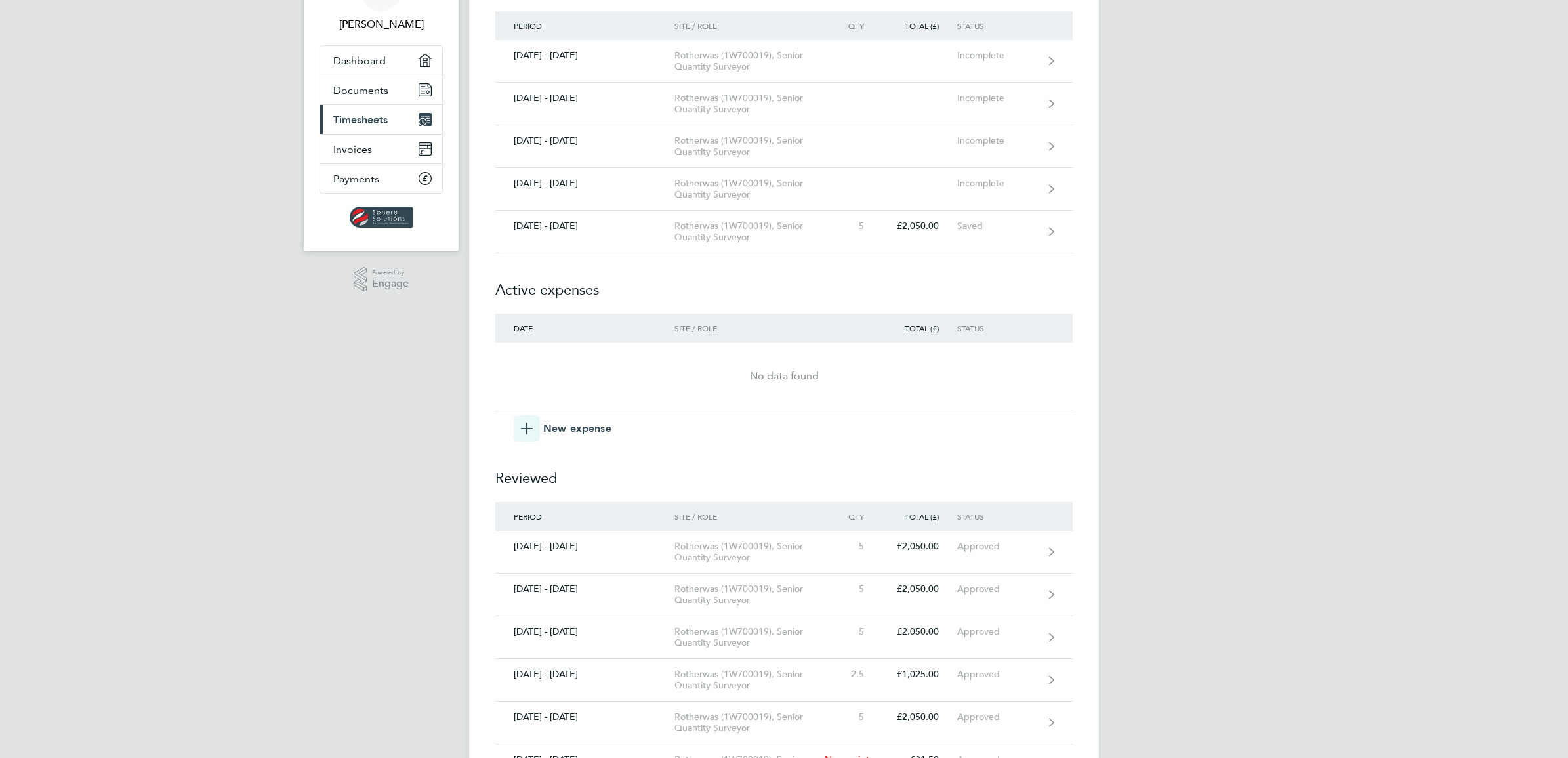
scroll to position [82, 0]
click at [523, 428] on icon "button" at bounding box center [527, 427] width 12 height 12
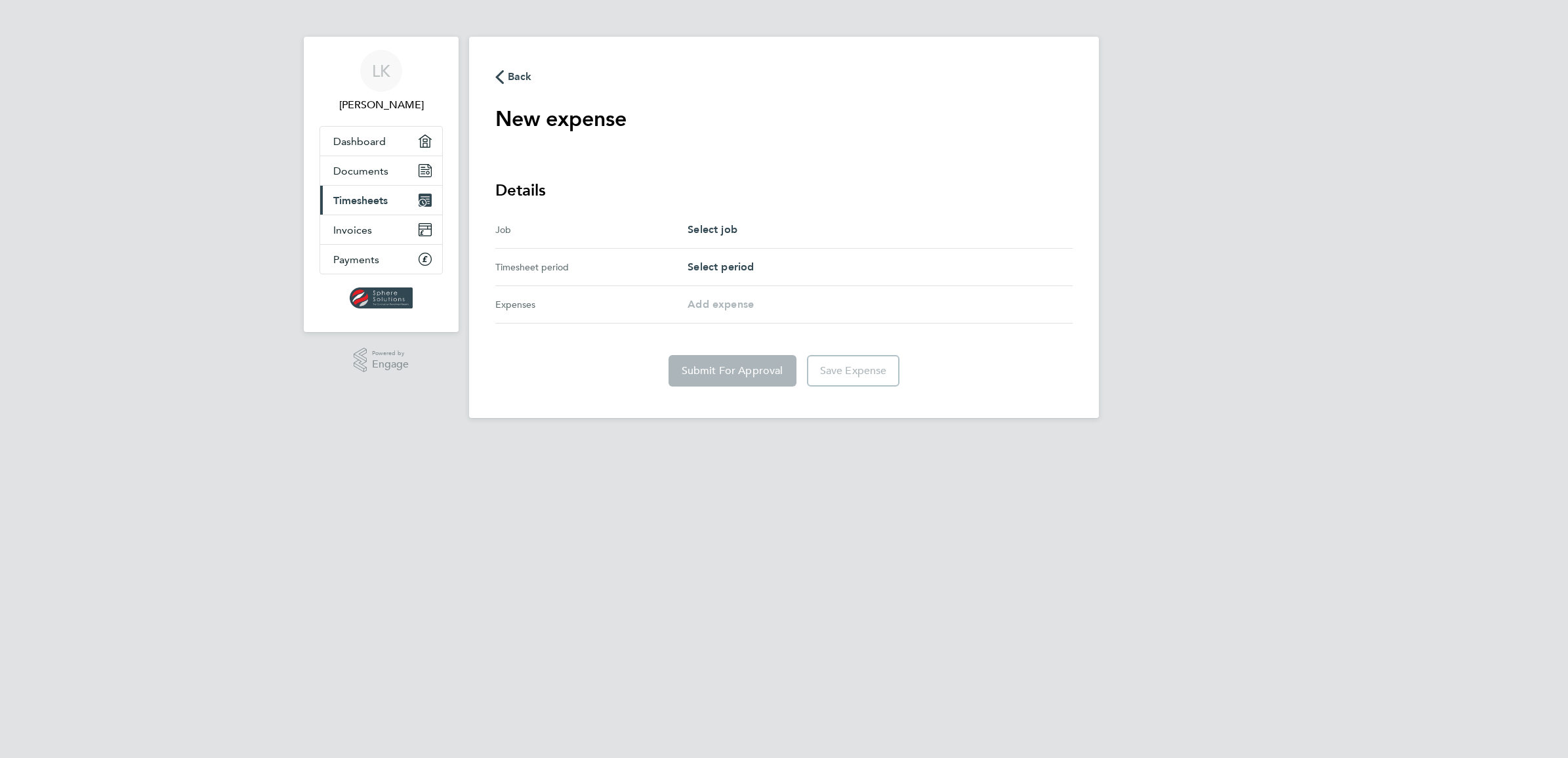
click at [565, 243] on div "Job Select job" at bounding box center [783, 229] width 578 height 37
click at [565, 234] on div "Job" at bounding box center [590, 229] width 193 height 16
click at [719, 227] on span "Select job" at bounding box center [712, 229] width 50 height 12
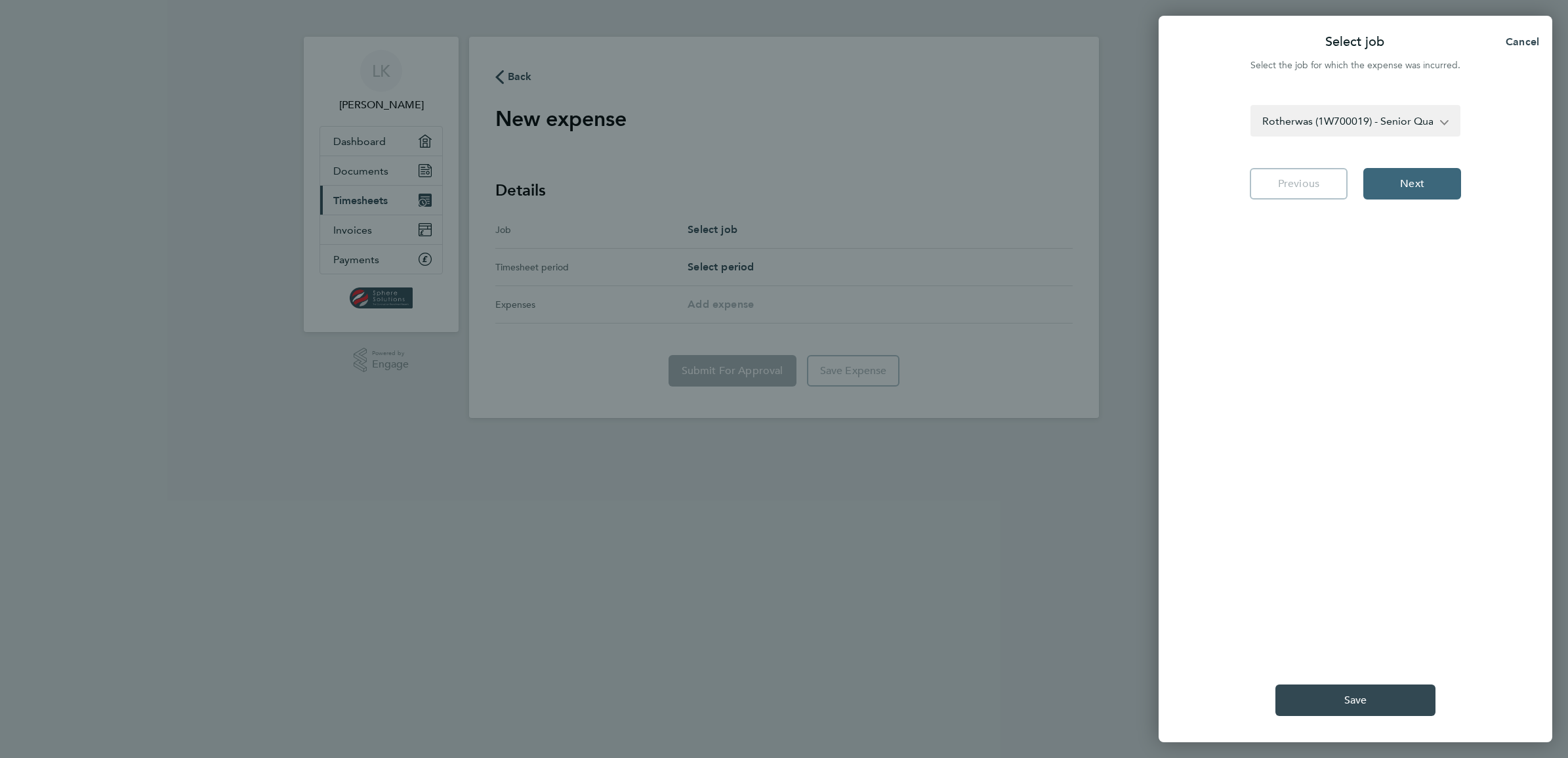
click at [1401, 185] on span "Next" at bounding box center [1411, 184] width 24 height 13
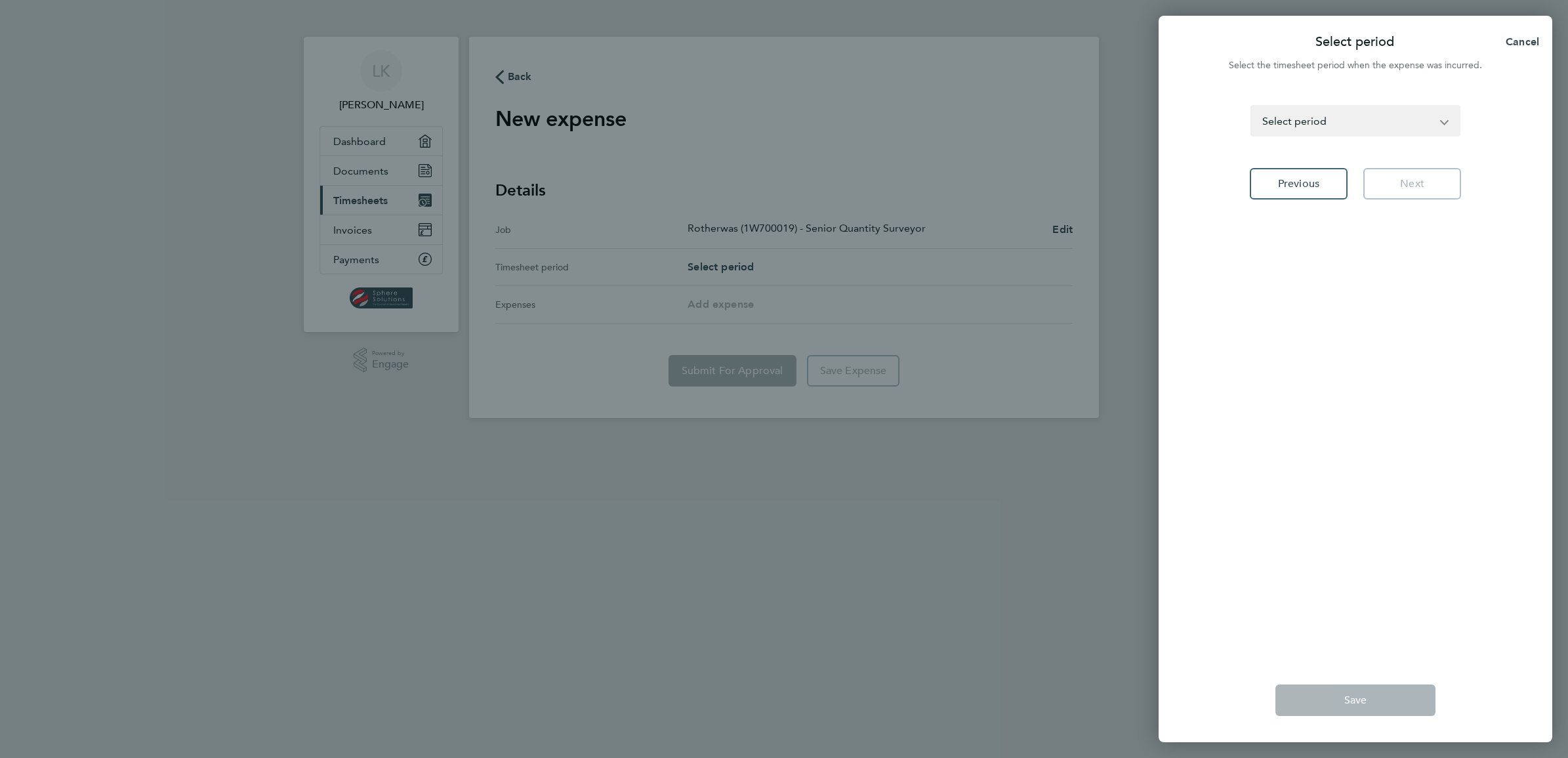
click at [695, 264] on div "Select period Cancel Select the timesheet period when the expense was incurred.…" at bounding box center [784, 379] width 1568 height 758
click at [1441, 120] on select "01 - 07 Feb 2025 08 - 14 Feb 2025 15 - 21 Feb 2025 22 - 28 Feb 2025 01 - 07 Mar…" at bounding box center [1348, 121] width 192 height 29
select select "34: Object"
click at [1252, 107] on select "01 - 07 Feb 2025 08 - 14 Feb 2025 15 - 21 Feb 2025 22 - 28 Feb 2025 01 - 07 Mar…" at bounding box center [1348, 121] width 192 height 29
click at [1417, 183] on span "Next" at bounding box center [1411, 184] width 24 height 13
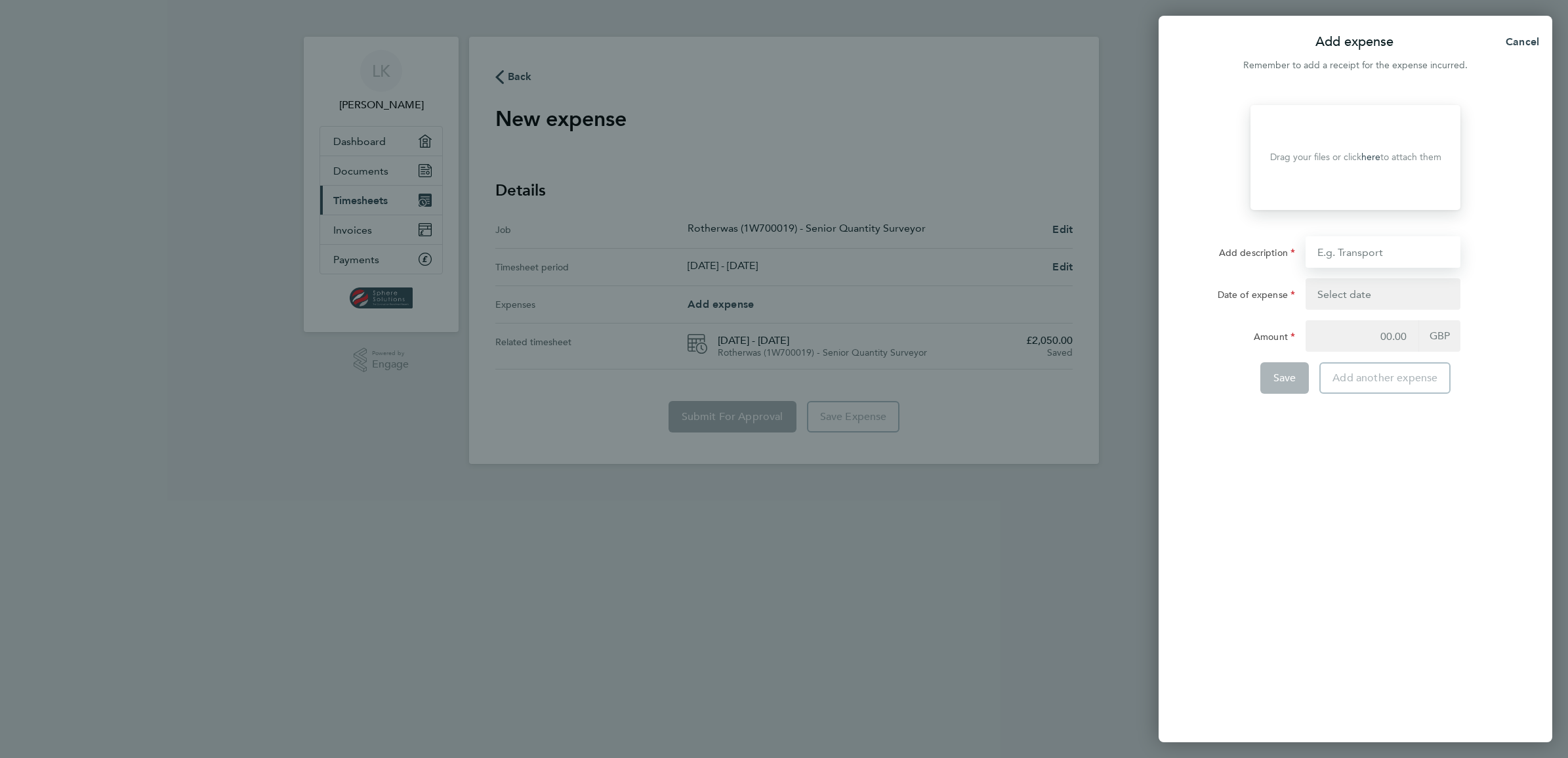
click at [1360, 254] on input "Add description" at bounding box center [1382, 252] width 155 height 32
type input "Mileage Cardiff - Avonmouth"
type input "18 Aug 25"
type input "31.50"
click at [1276, 378] on div "Save" at bounding box center [1284, 378] width 49 height 32
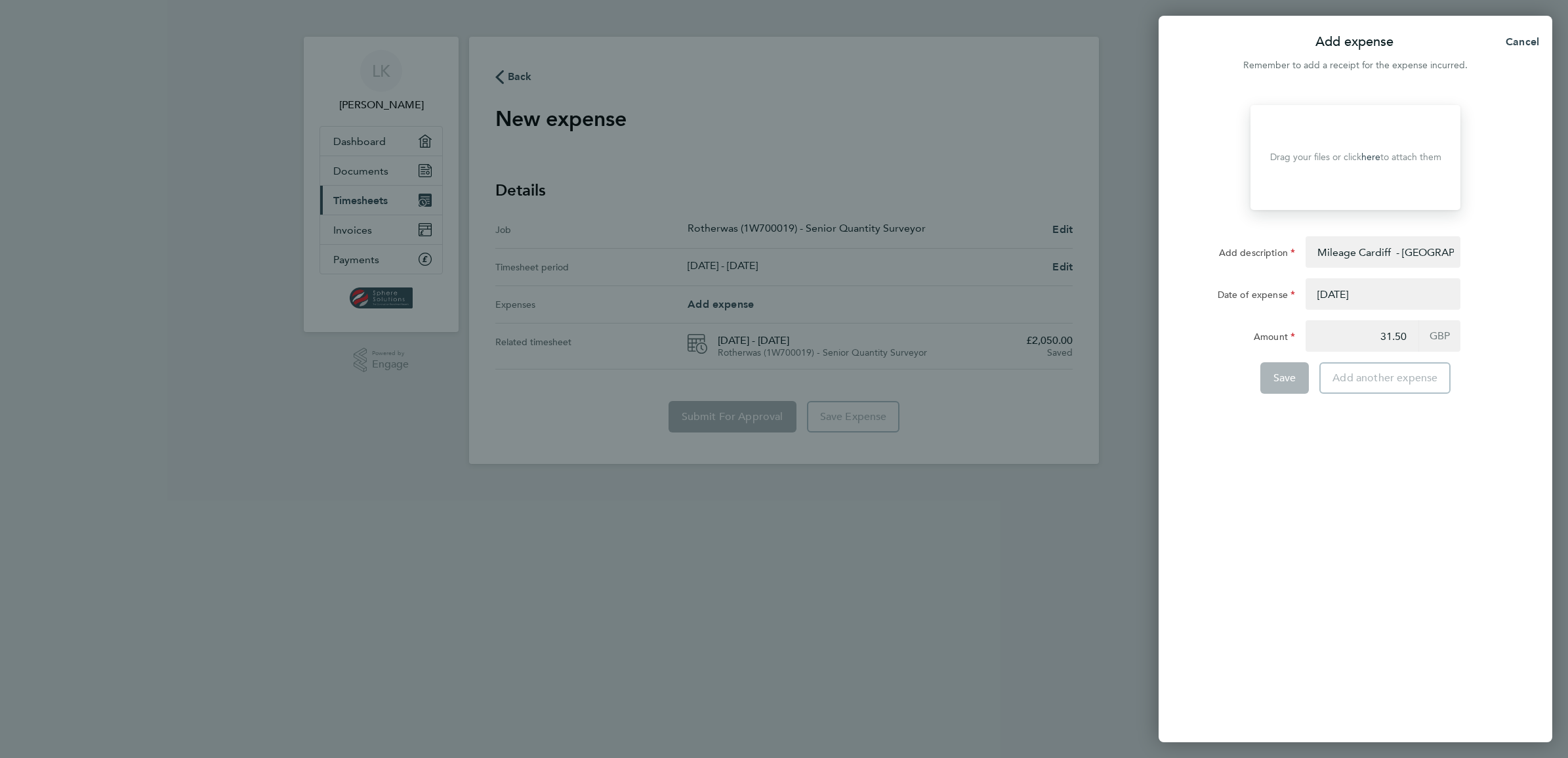
click at [1367, 295] on button "button" at bounding box center [1382, 294] width 155 height 32
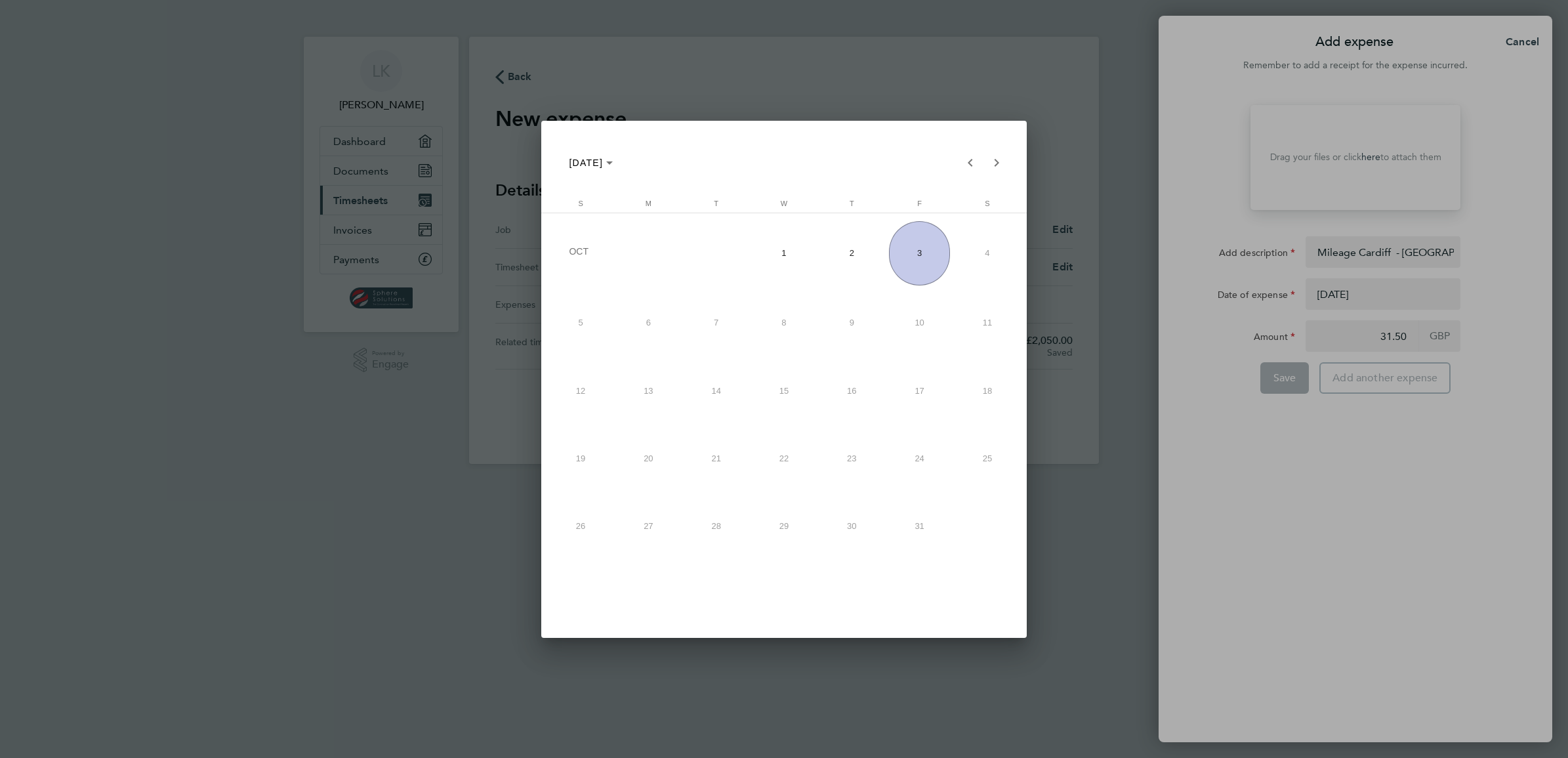
click at [842, 254] on span "2" at bounding box center [851, 253] width 61 height 64
type input "02 Oct 25"
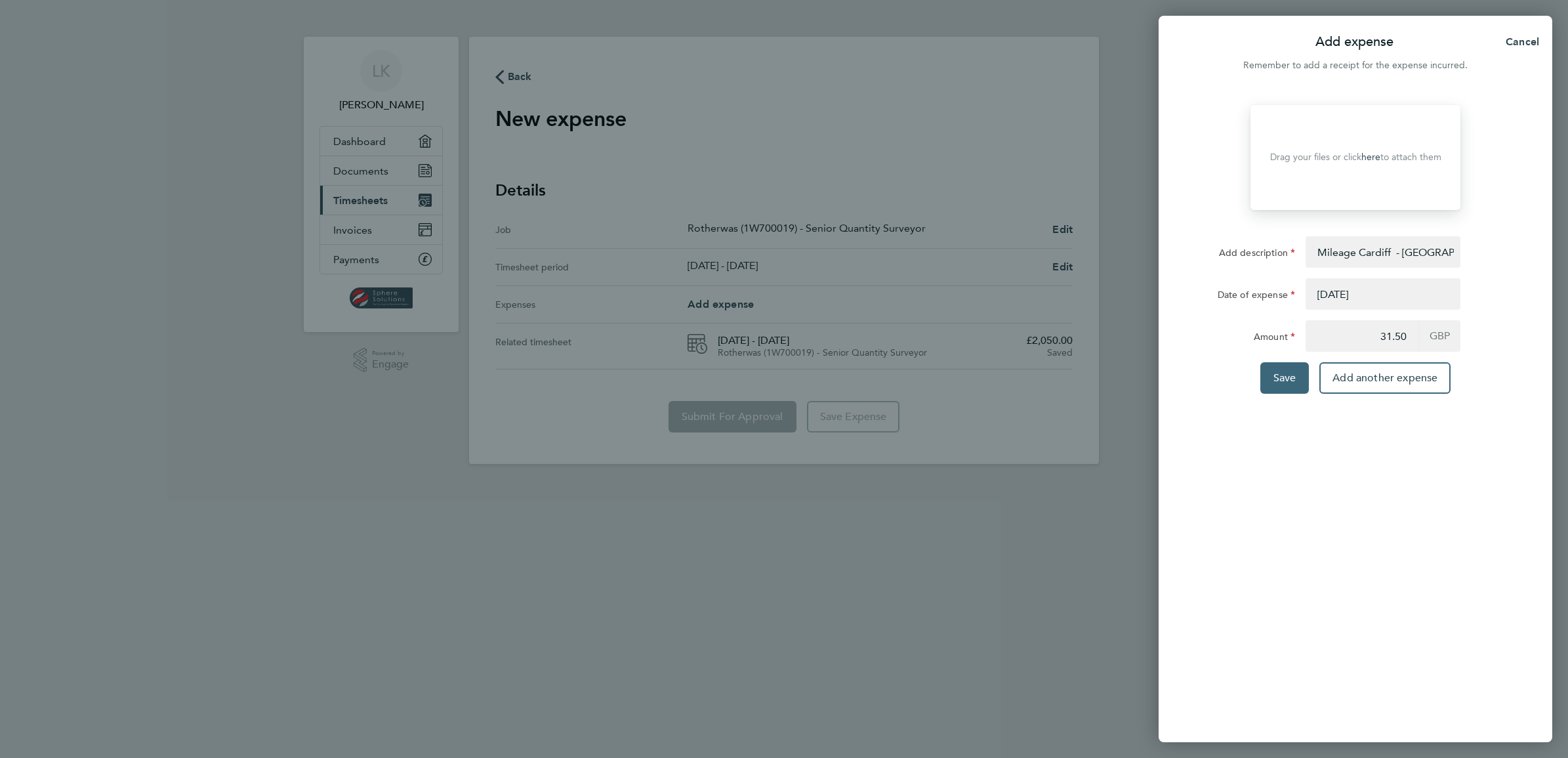
click at [1278, 378] on span "Save" at bounding box center [1284, 377] width 23 height 13
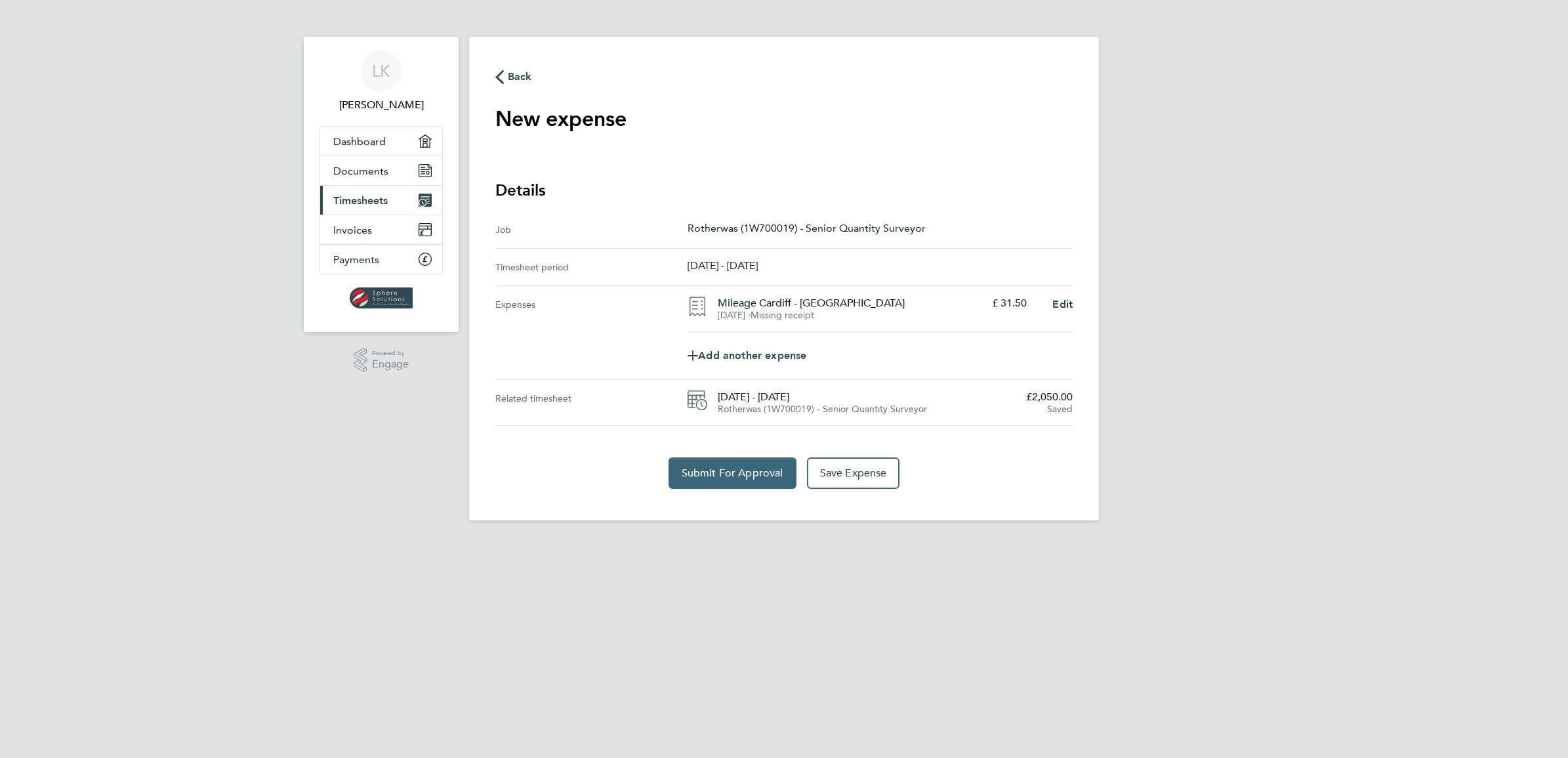
click at [720, 473] on span "Submit For Approval" at bounding box center [732, 473] width 102 height 13
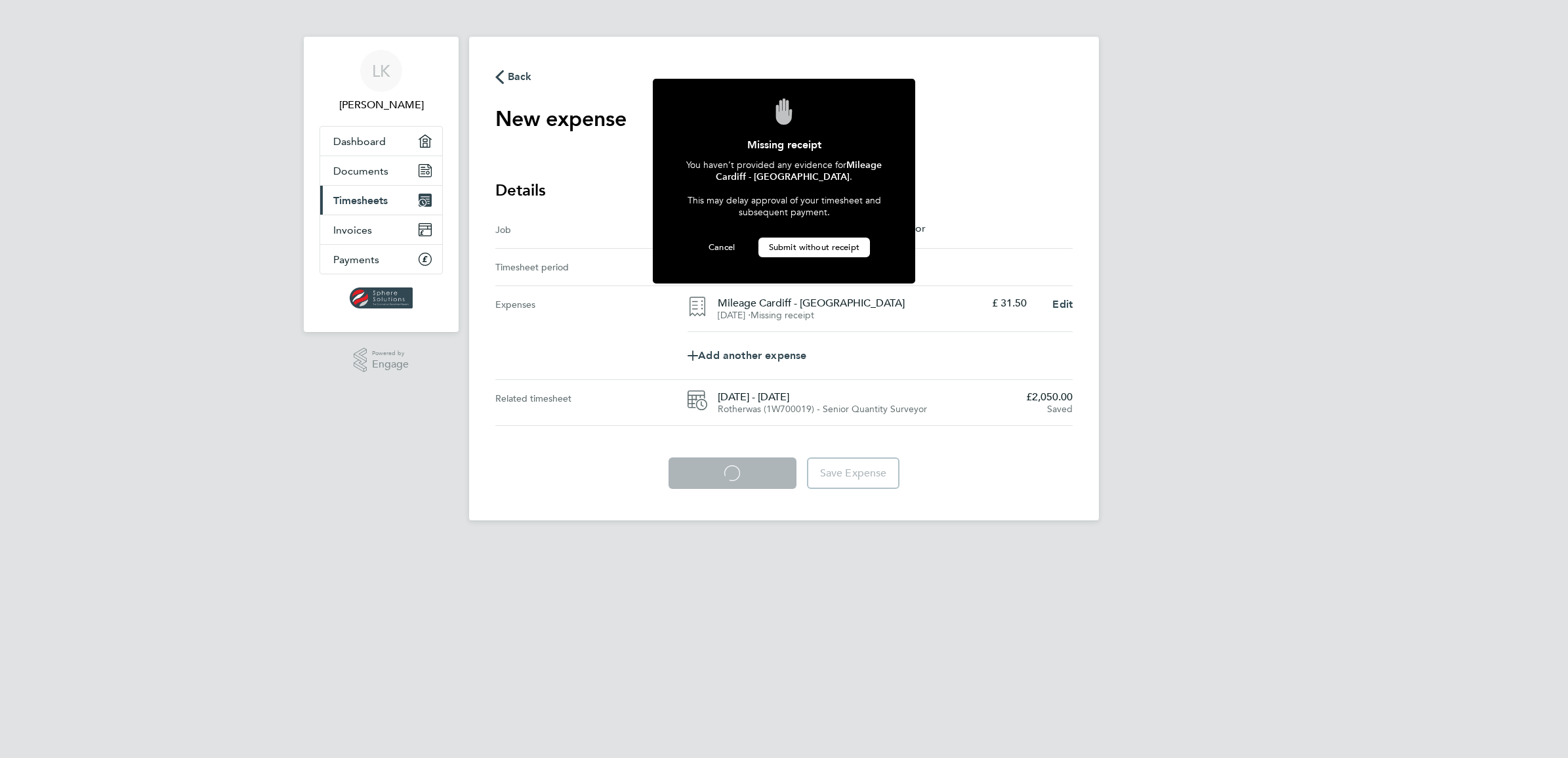
click at [808, 242] on span "Submit without receipt" at bounding box center [814, 246] width 91 height 11
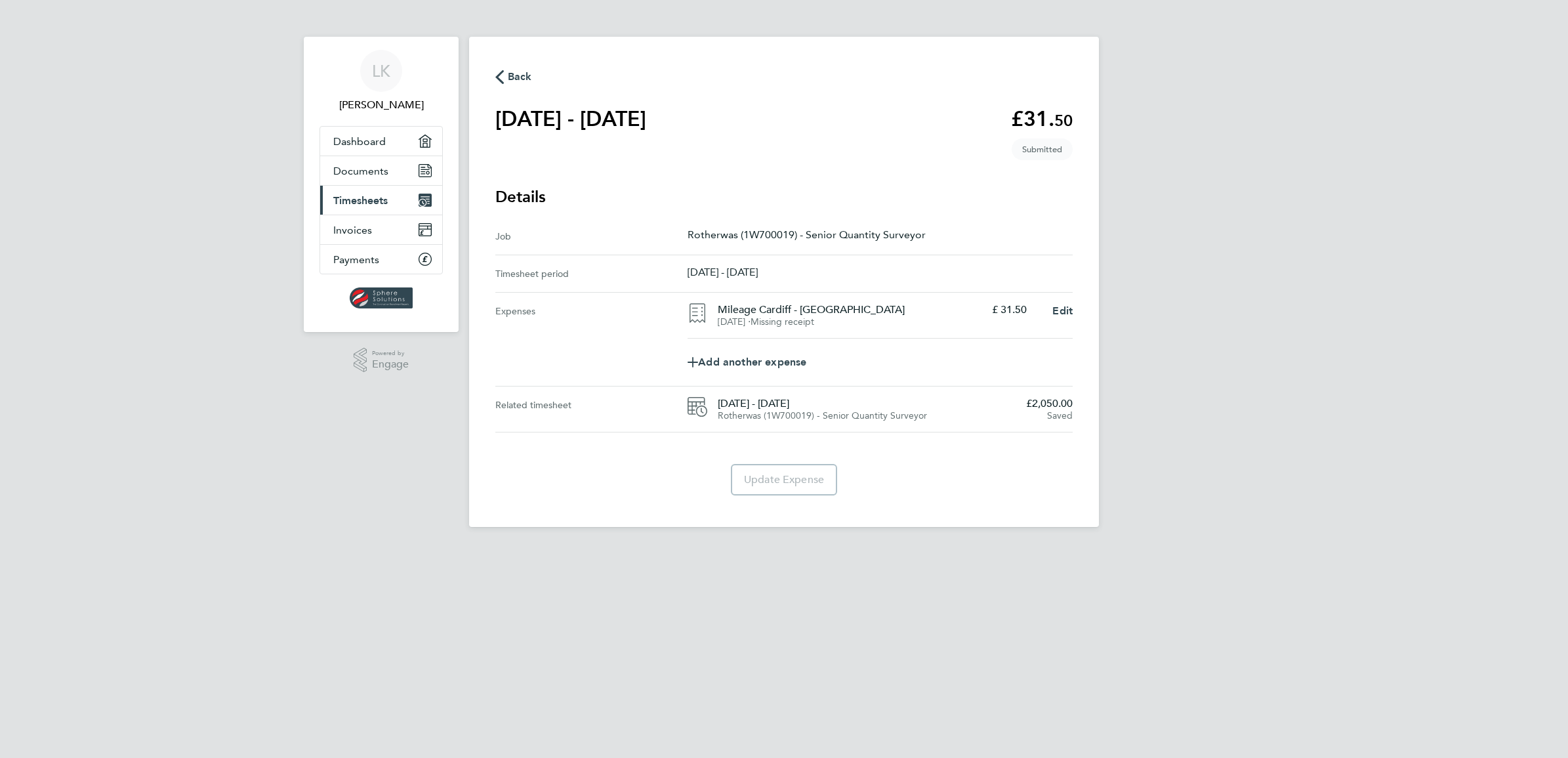
click at [346, 202] on span "Timesheets" at bounding box center [360, 200] width 55 height 12
